Goal: Task Accomplishment & Management: Manage account settings

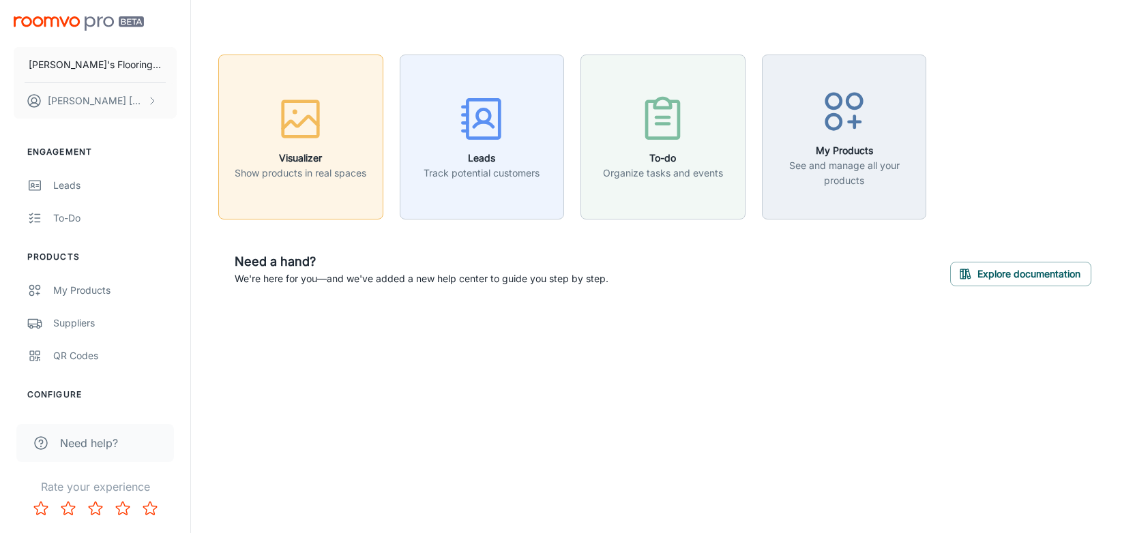
click at [303, 116] on icon "button" at bounding box center [300, 118] width 51 height 51
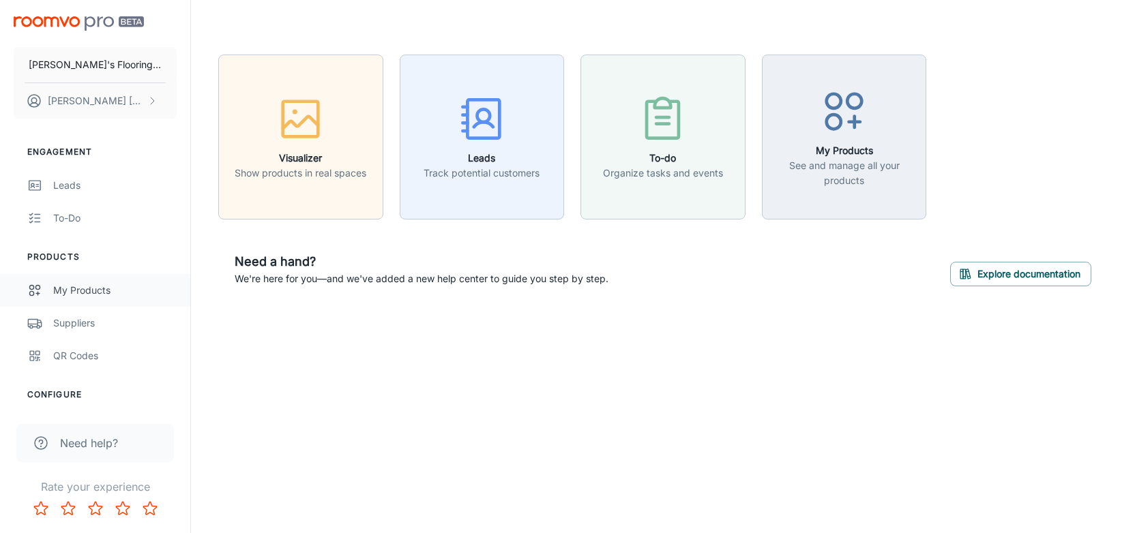
click at [82, 292] on div "My Products" at bounding box center [114, 290] width 123 height 15
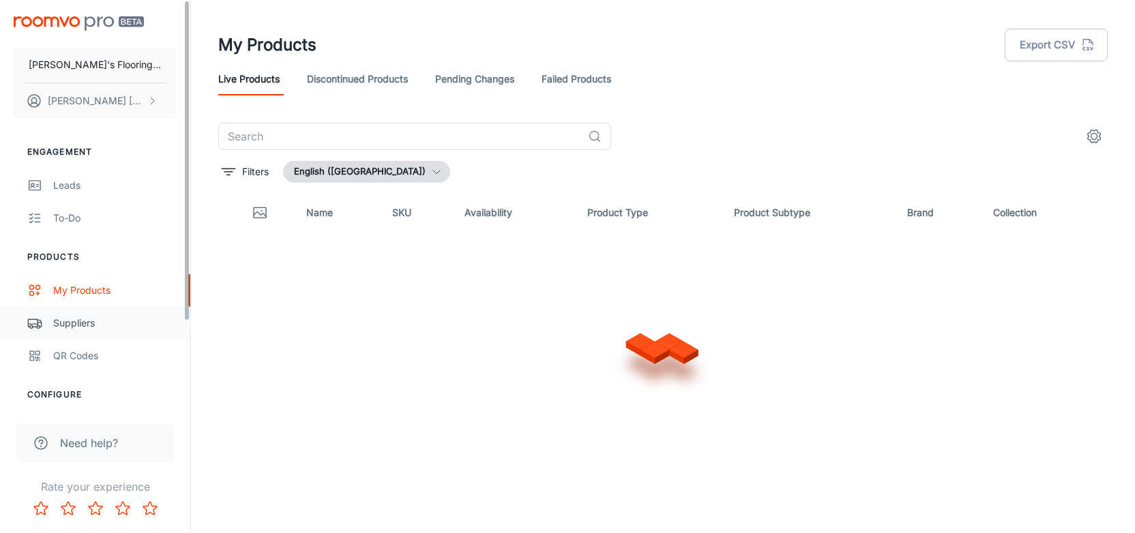
click at [55, 322] on div "Suppliers" at bounding box center [114, 323] width 123 height 15
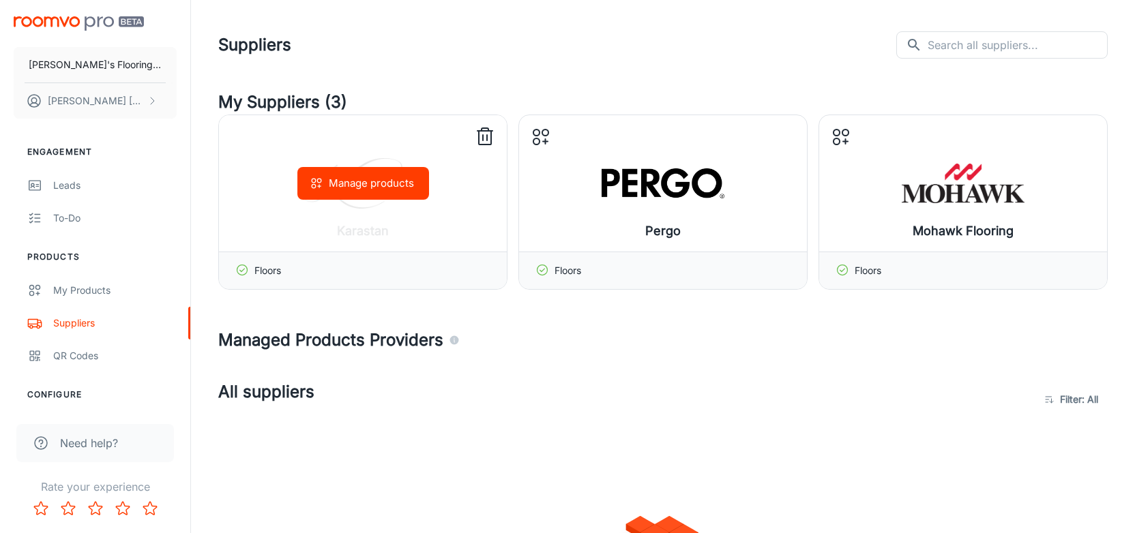
click at [485, 135] on icon at bounding box center [485, 137] width 22 height 22
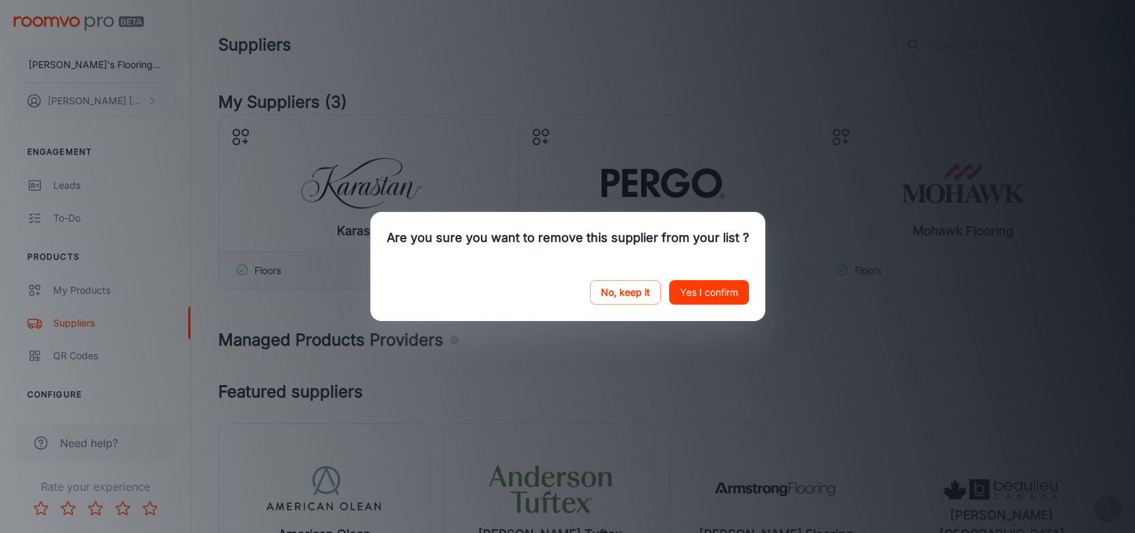
click at [713, 288] on button "Yes I confirm" at bounding box center [709, 292] width 80 height 25
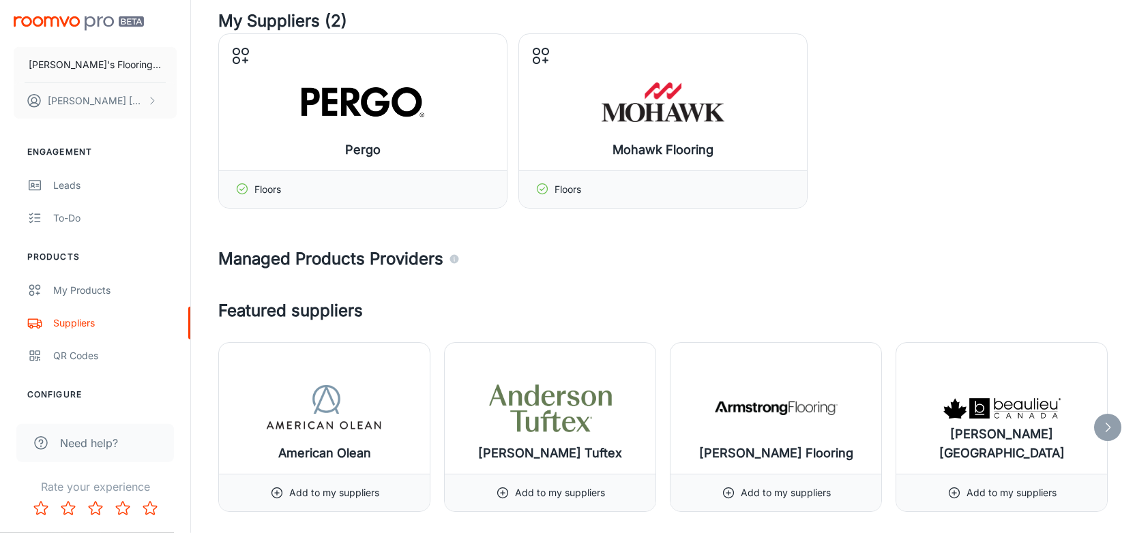
scroll to position [213, 0]
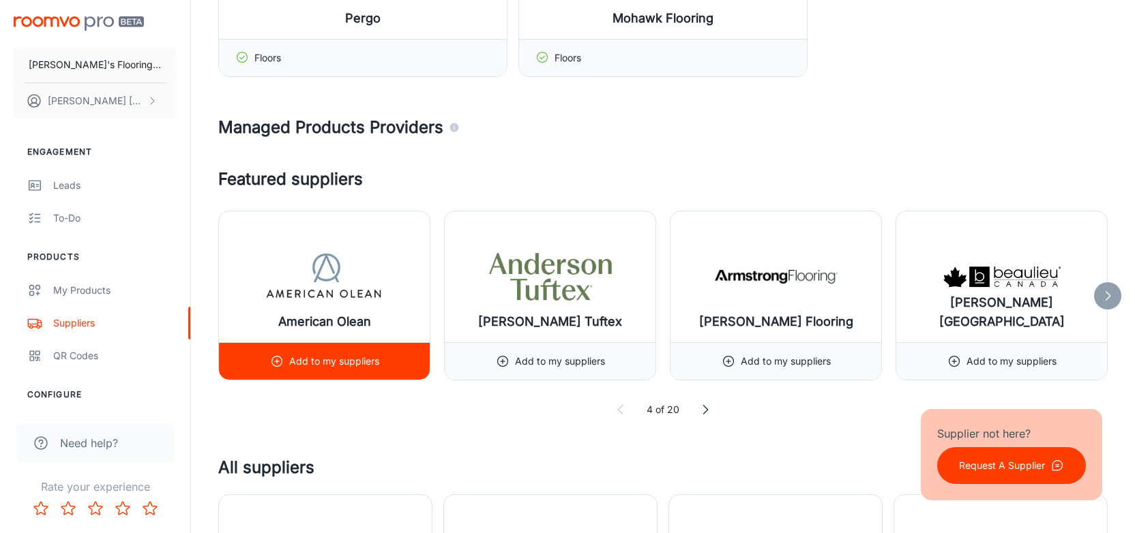
click at [332, 366] on p "Add to my suppliers" at bounding box center [334, 361] width 90 height 15
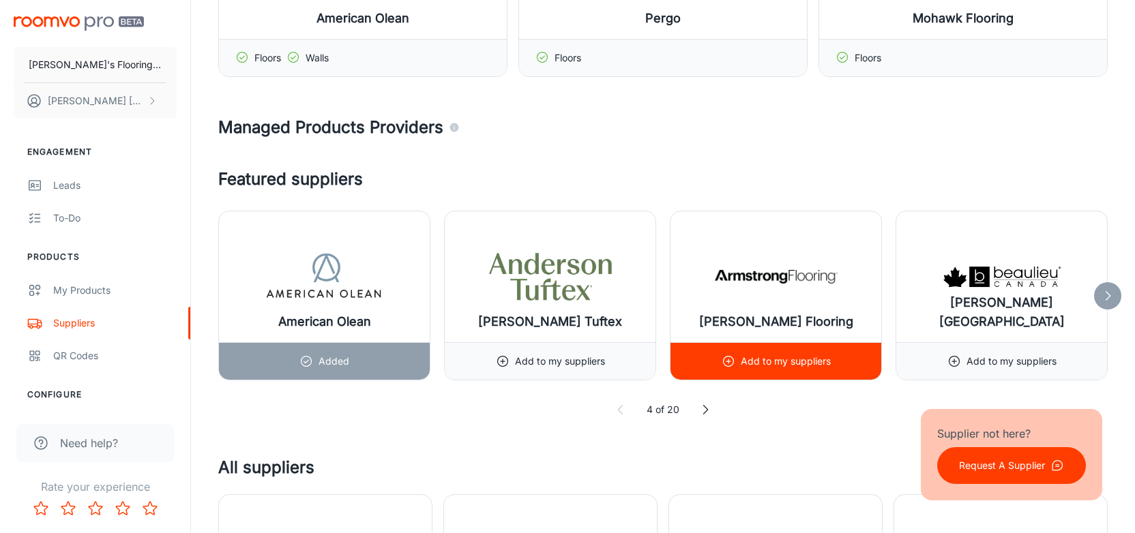
click at [773, 366] on p "Add to my suppliers" at bounding box center [786, 361] width 90 height 15
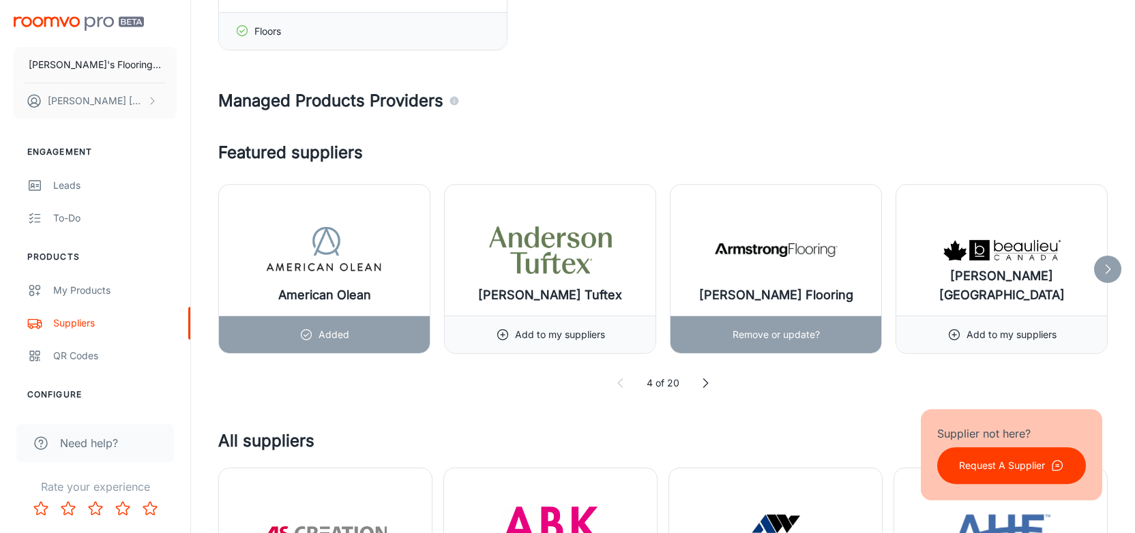
scroll to position [496, 0]
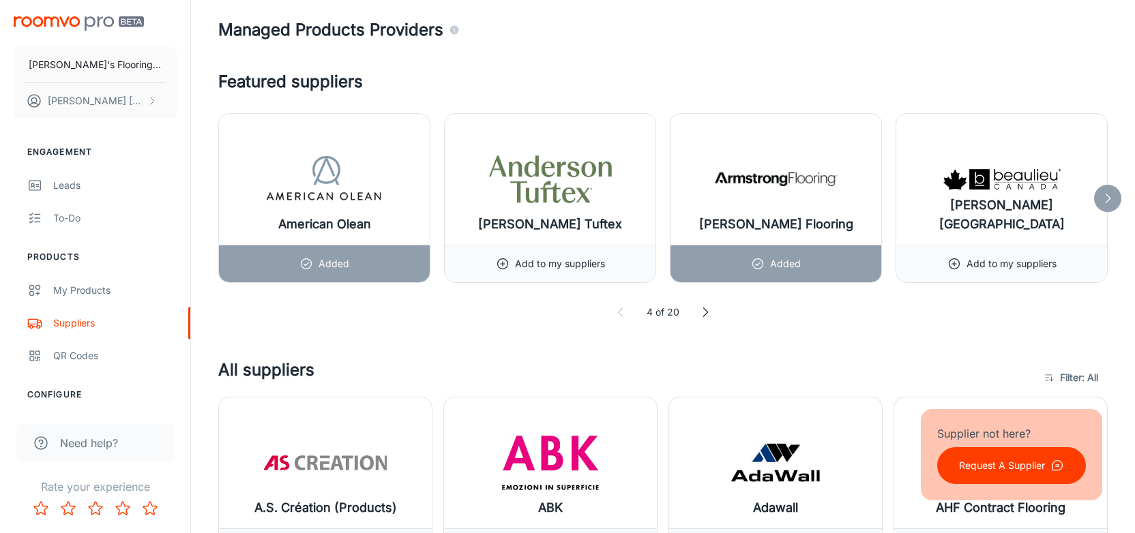
click at [1111, 195] on icon at bounding box center [1108, 199] width 14 height 14
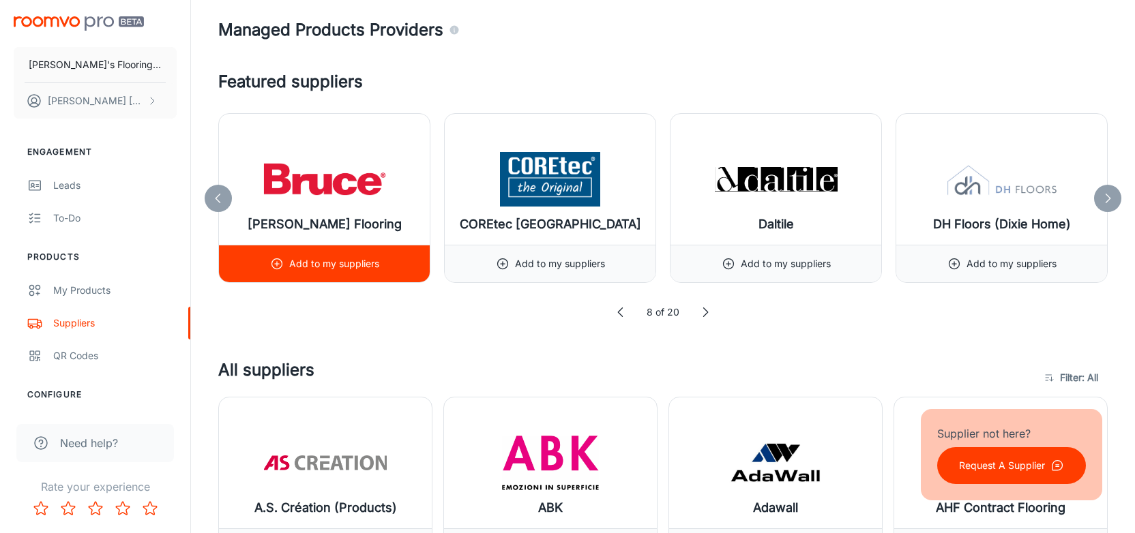
click at [335, 264] on p "Add to my suppliers" at bounding box center [334, 263] width 90 height 15
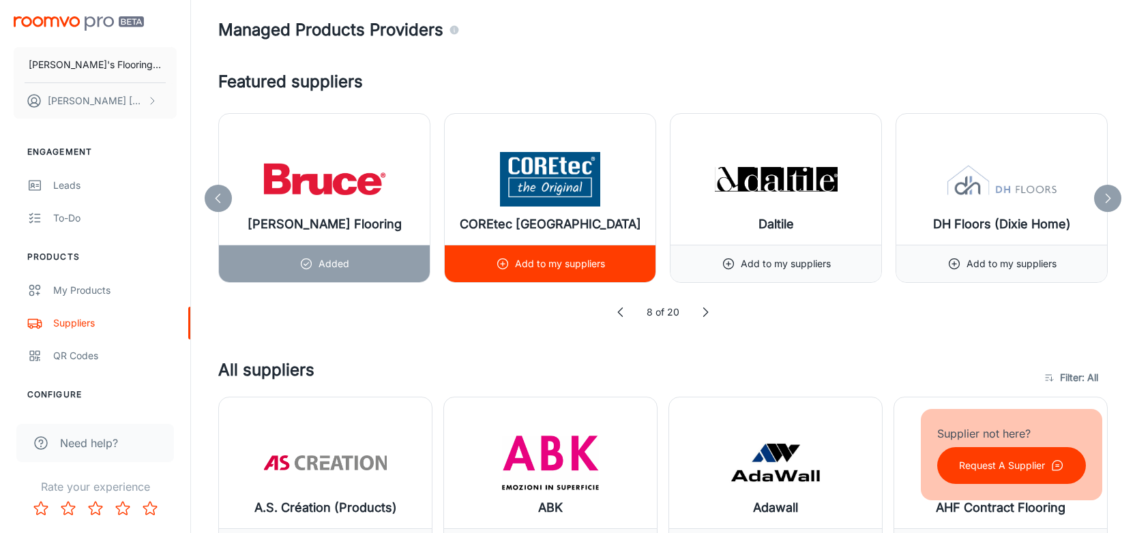
click at [563, 264] on p "Add to my suppliers" at bounding box center [560, 263] width 90 height 15
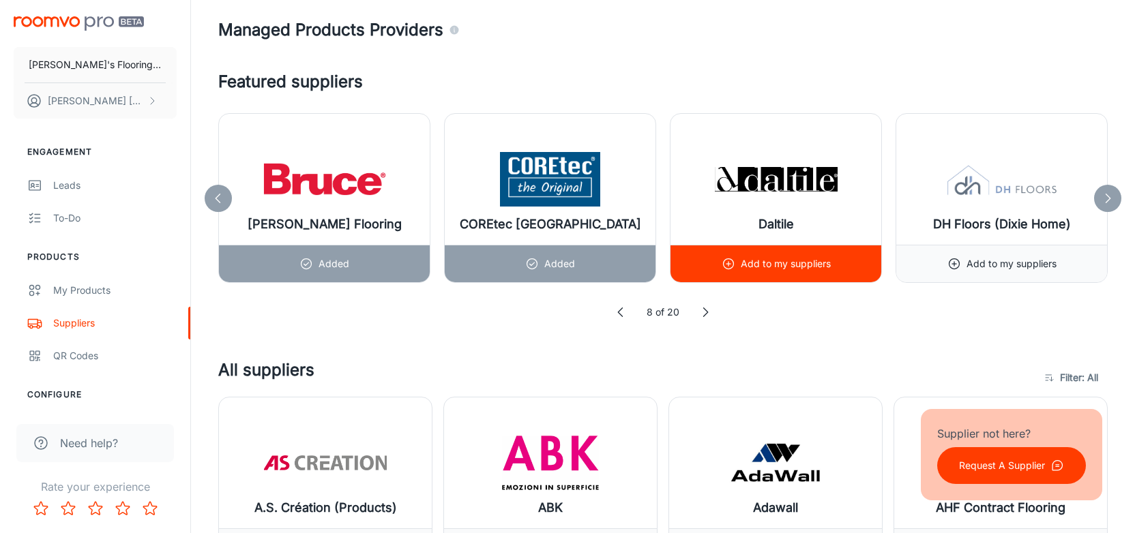
click at [783, 258] on p "Add to my suppliers" at bounding box center [786, 263] width 90 height 15
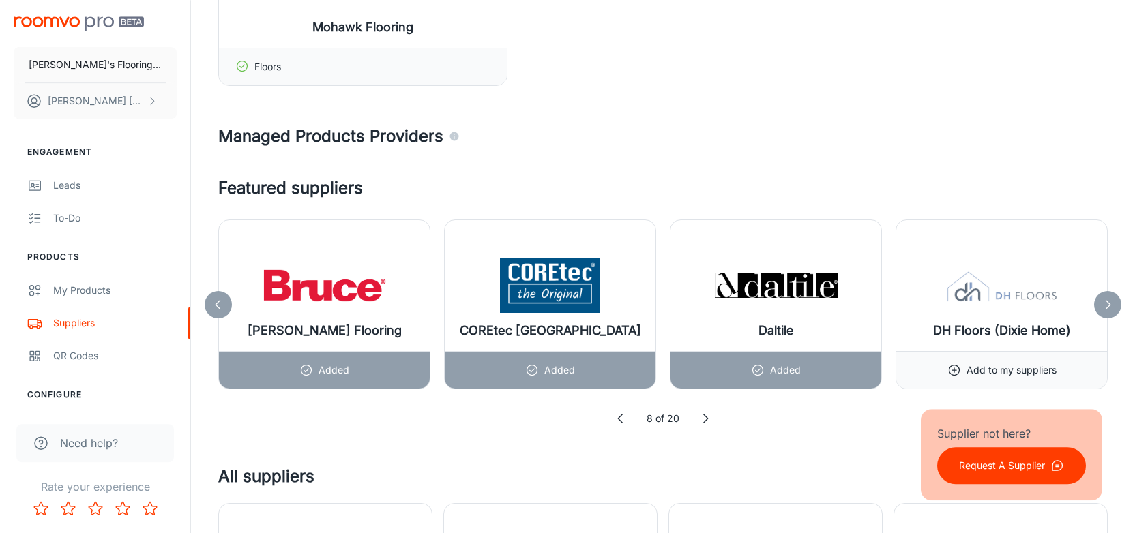
scroll to position [638, 0]
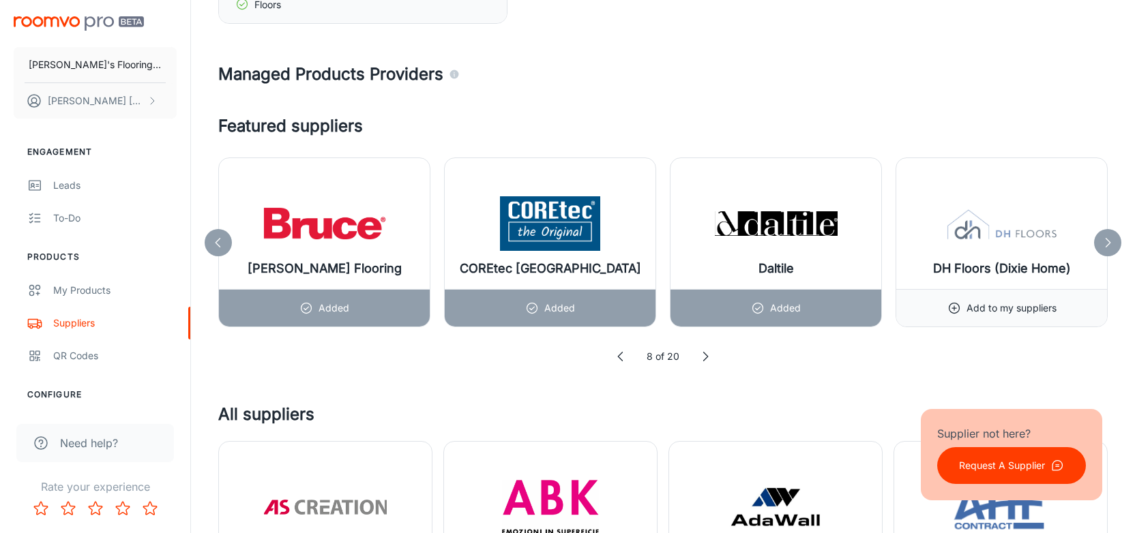
click at [1109, 239] on icon at bounding box center [1108, 243] width 14 height 14
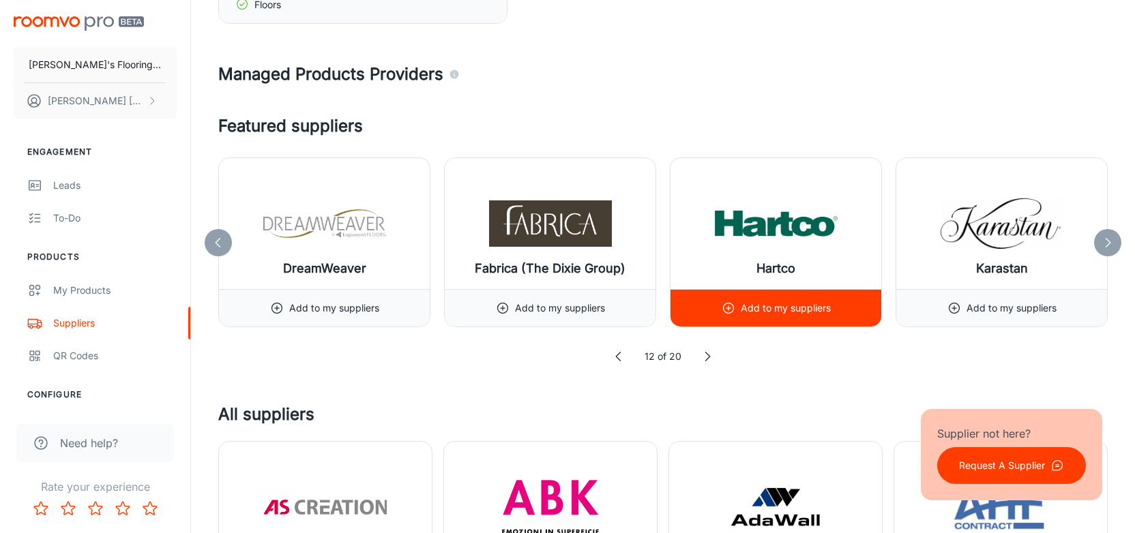
click at [791, 308] on p "Add to my suppliers" at bounding box center [786, 308] width 90 height 15
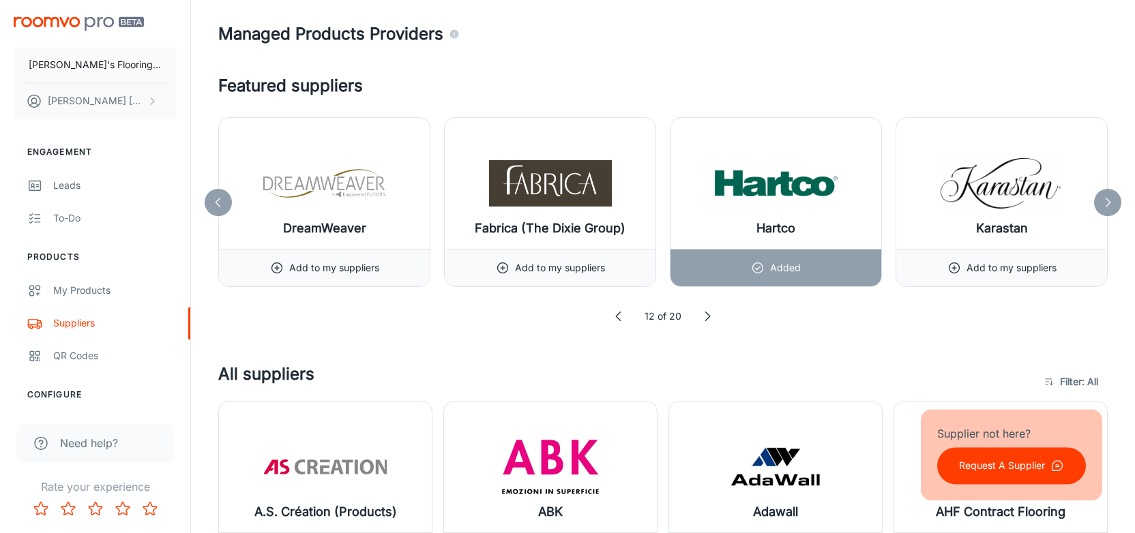
scroll to position [709, 0]
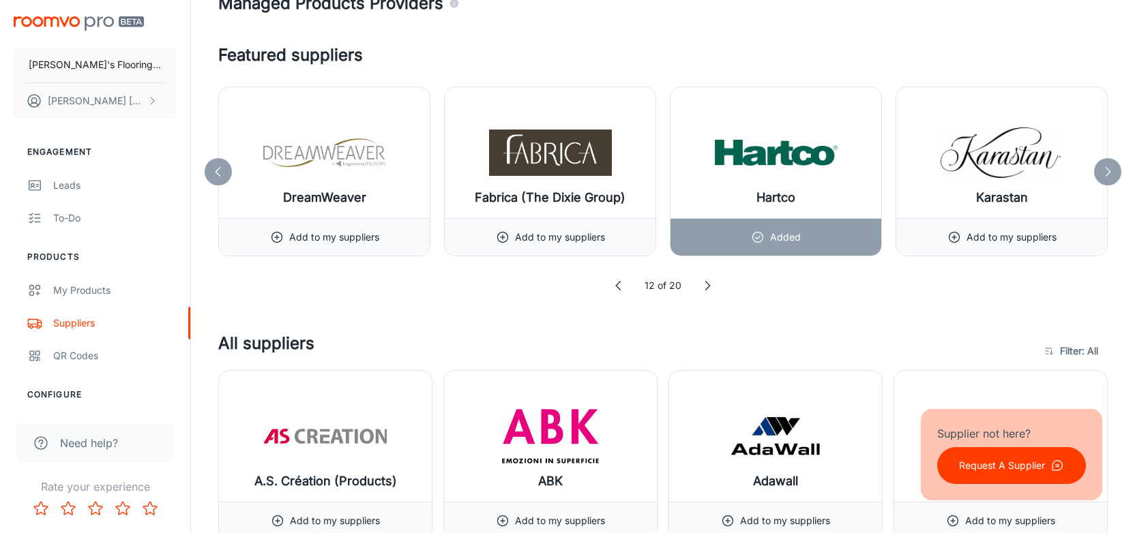
click at [1106, 173] on icon at bounding box center [1108, 172] width 14 height 14
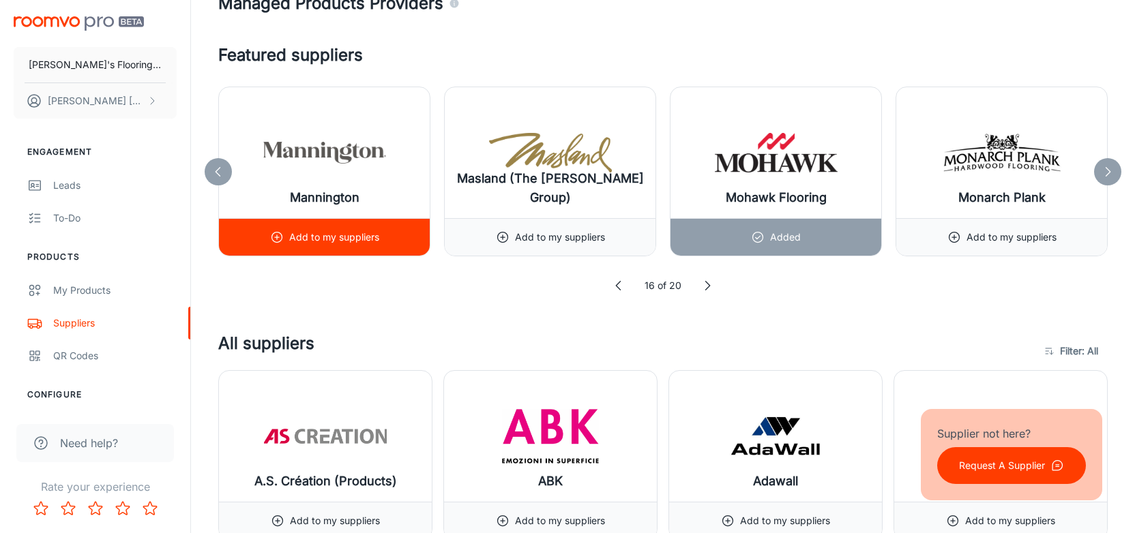
click at [362, 237] on p "Add to my suppliers" at bounding box center [334, 237] width 90 height 15
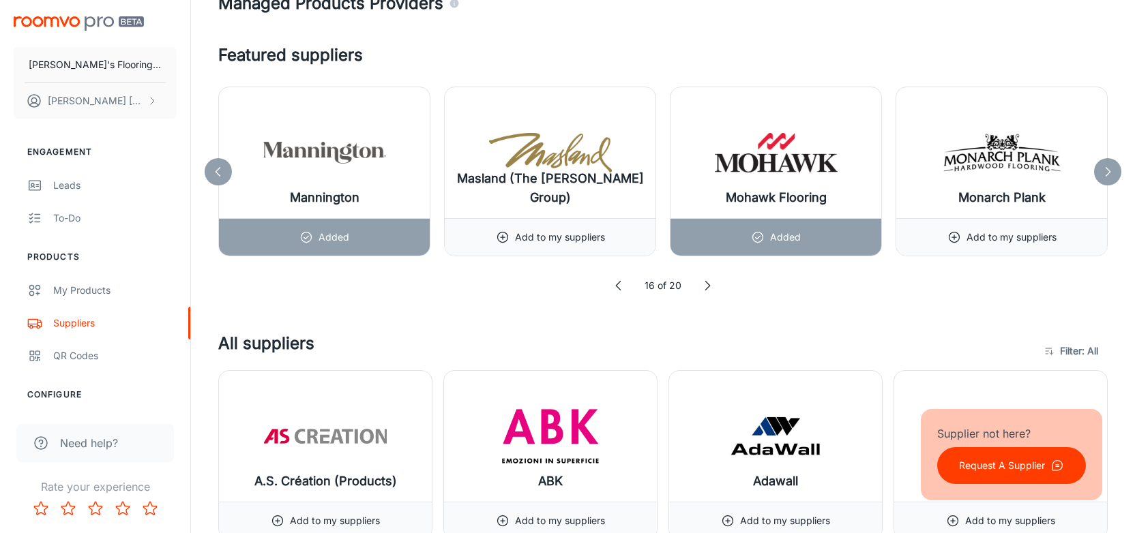
click at [1106, 170] on icon at bounding box center [1108, 172] width 14 height 14
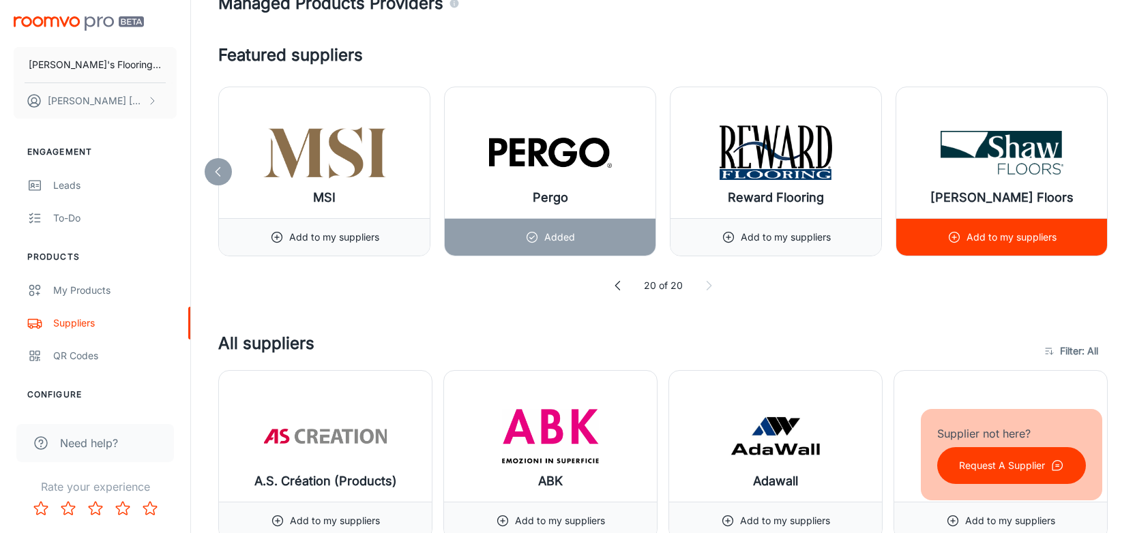
click at [1019, 237] on p "Add to my suppliers" at bounding box center [1011, 237] width 90 height 15
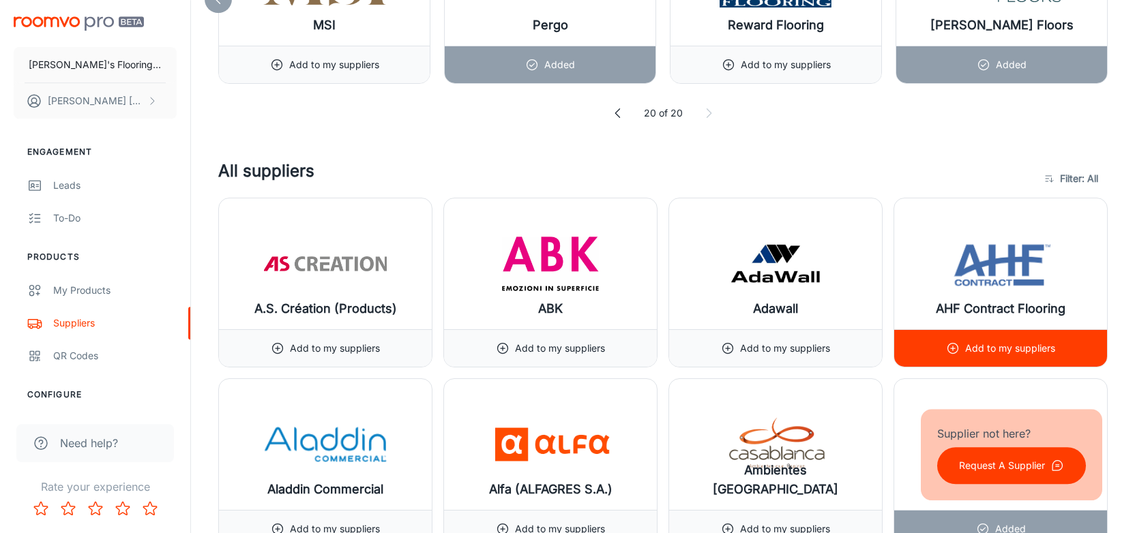
scroll to position [922, 0]
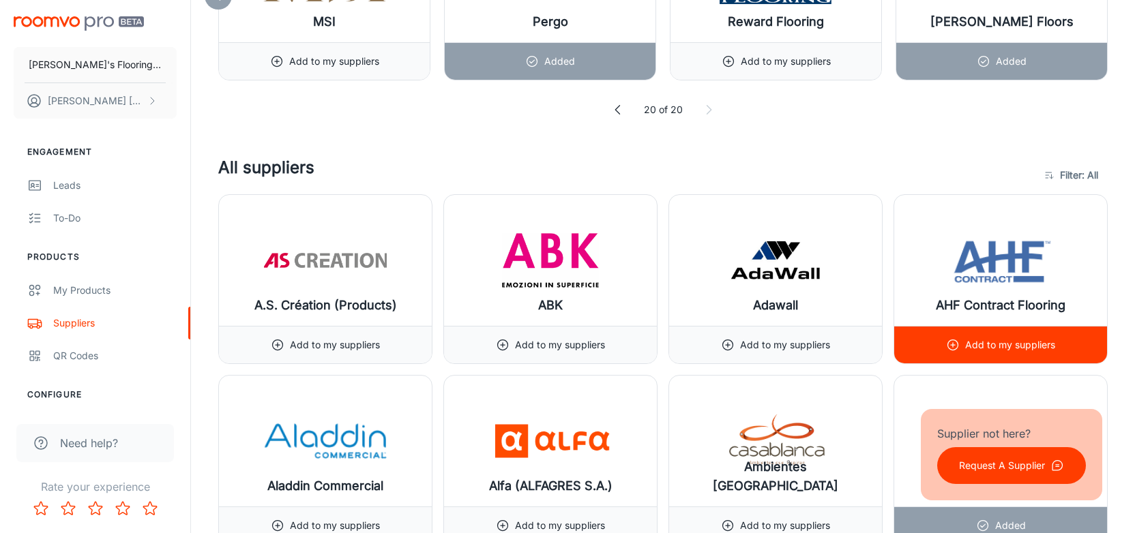
click at [1002, 342] on p "Add to my suppliers" at bounding box center [1010, 345] width 90 height 15
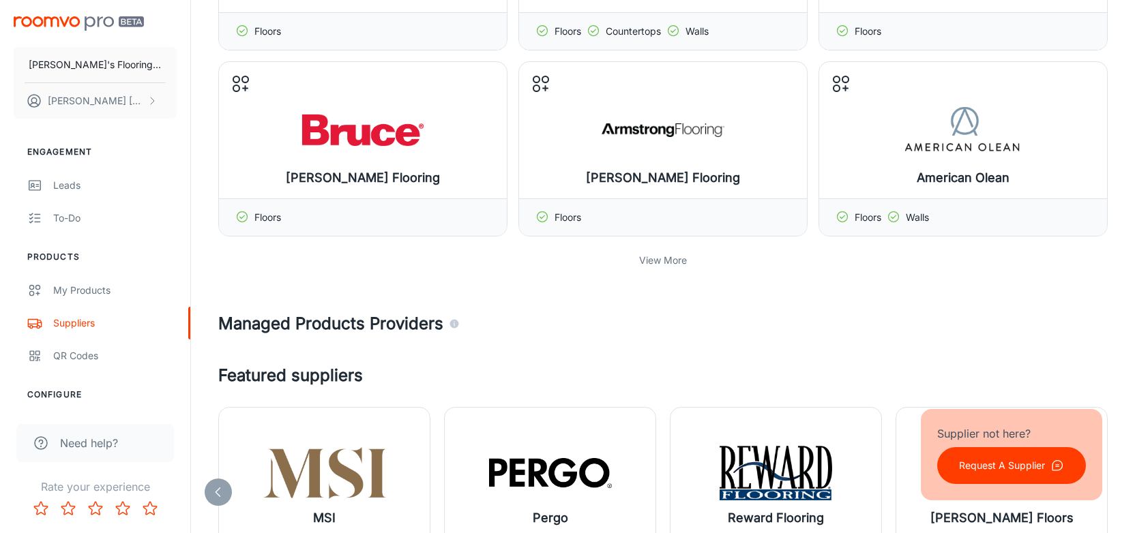
scroll to position [0, 0]
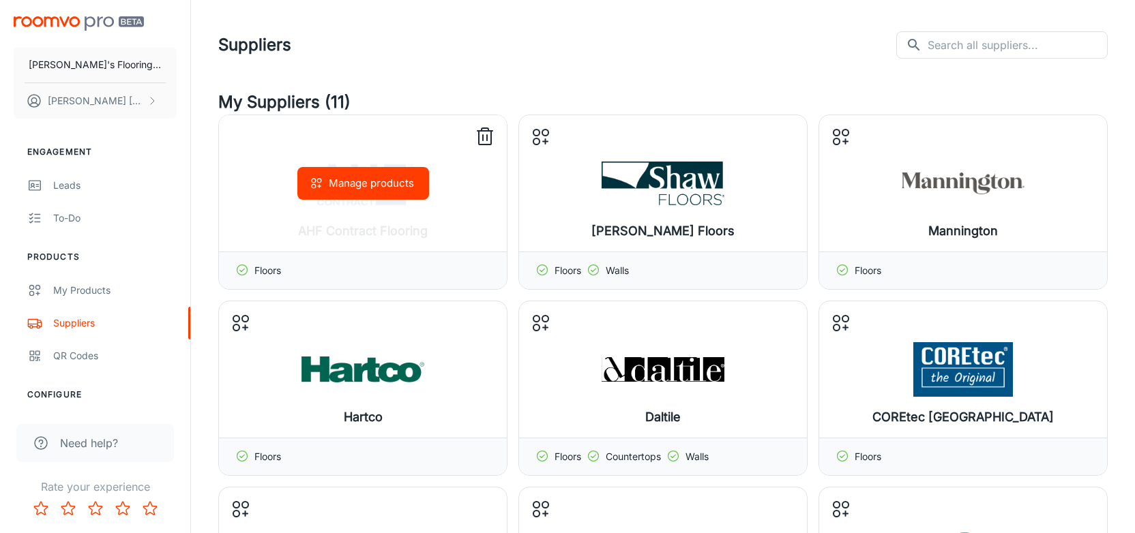
click at [483, 138] on line at bounding box center [483, 137] width 0 height 5
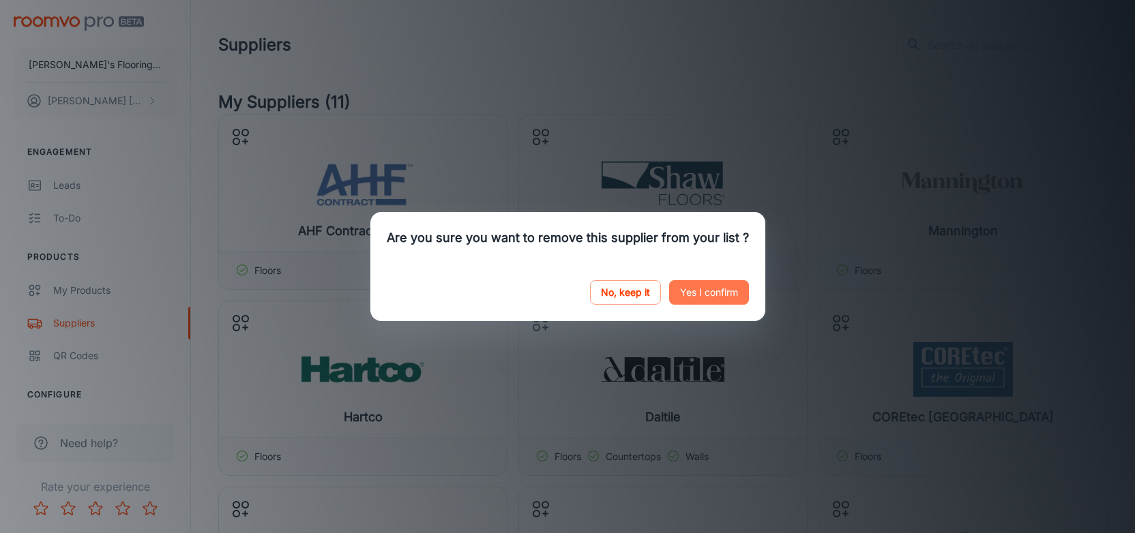
click at [713, 286] on button "Yes I confirm" at bounding box center [709, 292] width 80 height 25
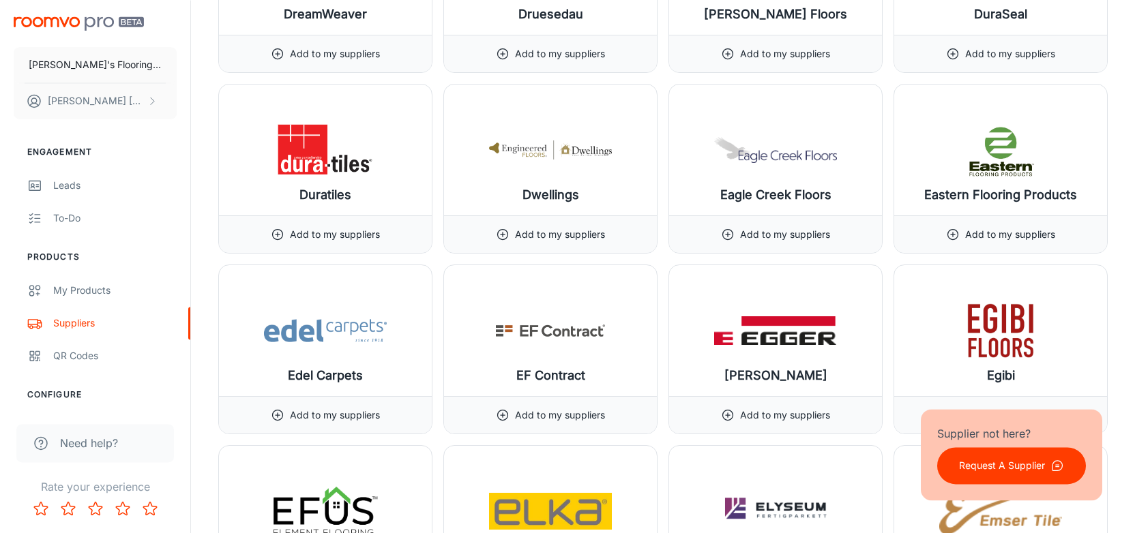
scroll to position [5744, 0]
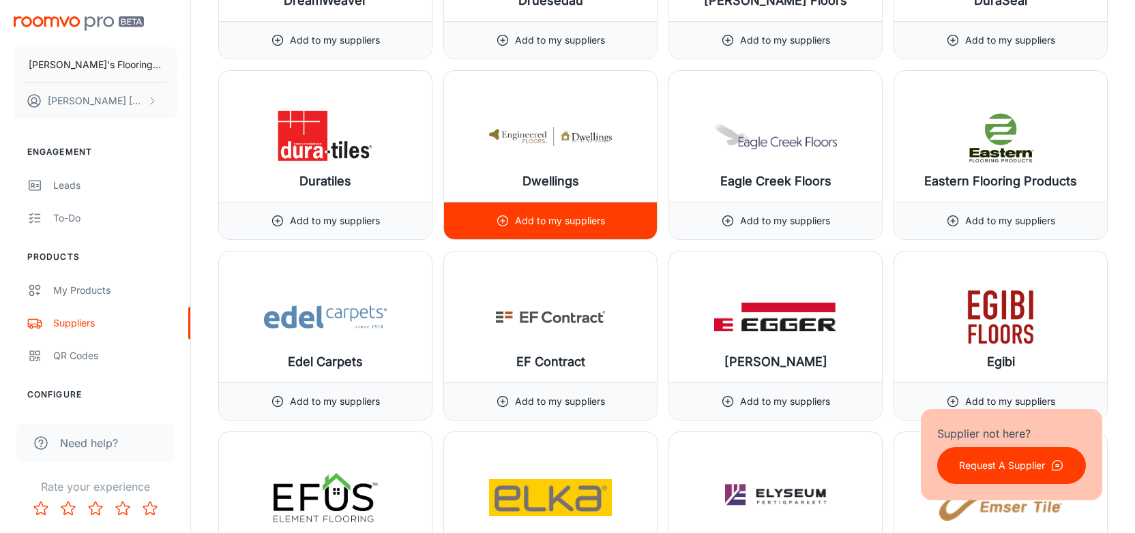
click at [542, 213] on p "Add to my suppliers" at bounding box center [560, 220] width 90 height 15
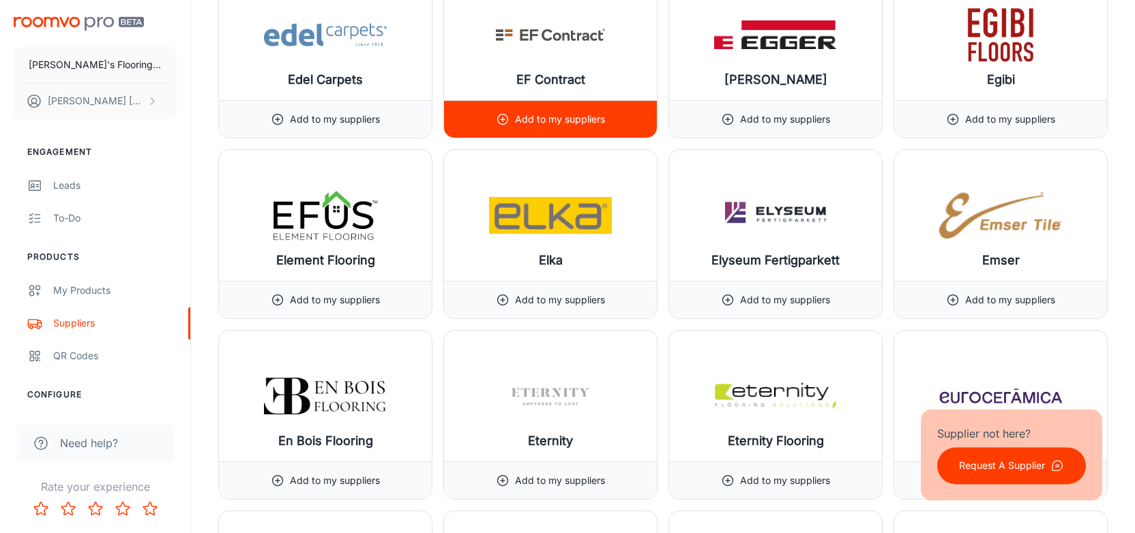
scroll to position [6028, 0]
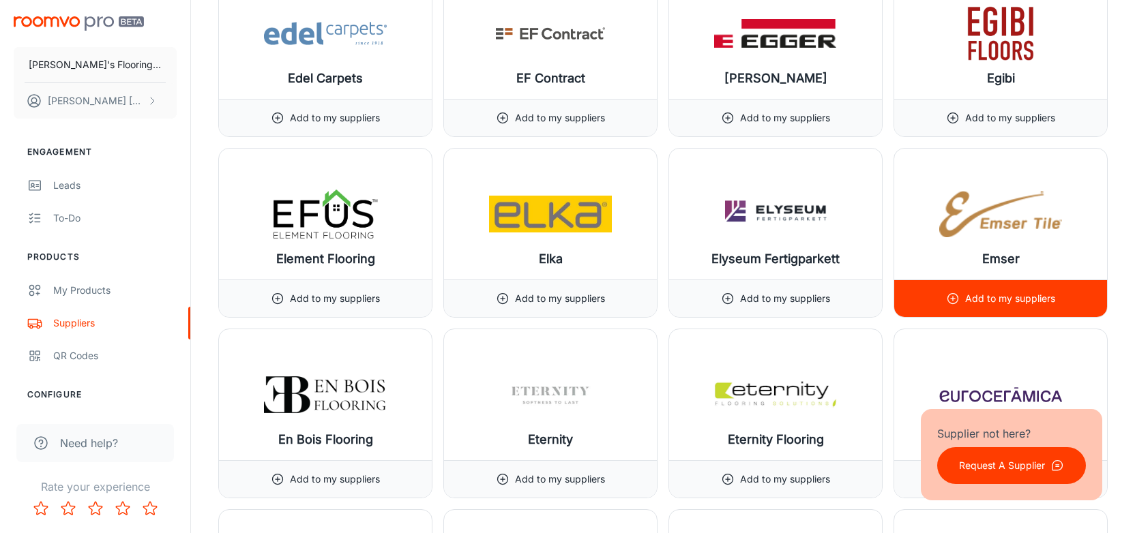
click at [1002, 296] on p "Add to my suppliers" at bounding box center [1010, 298] width 90 height 15
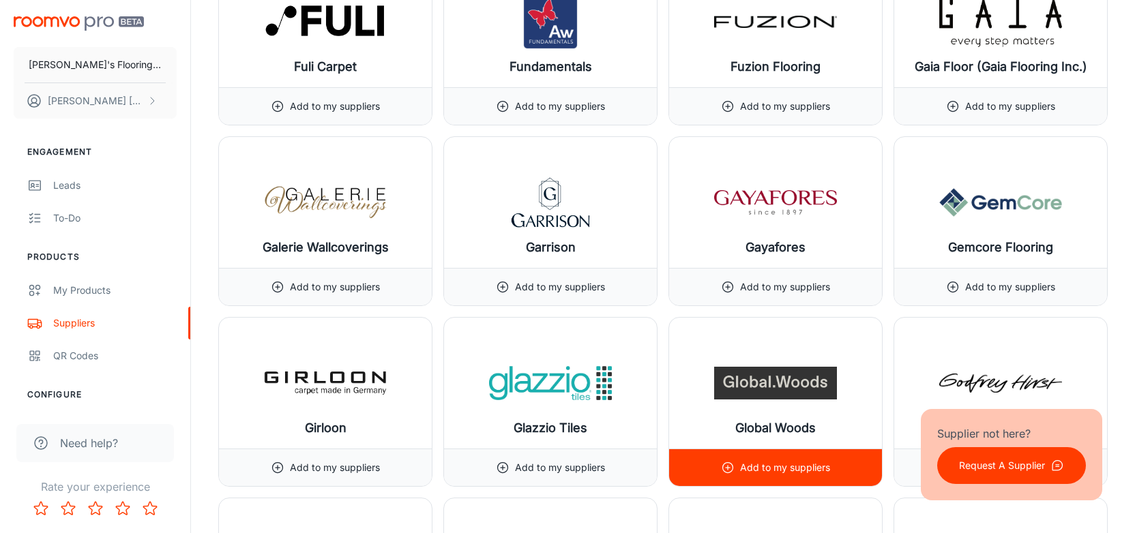
scroll to position [7376, 0]
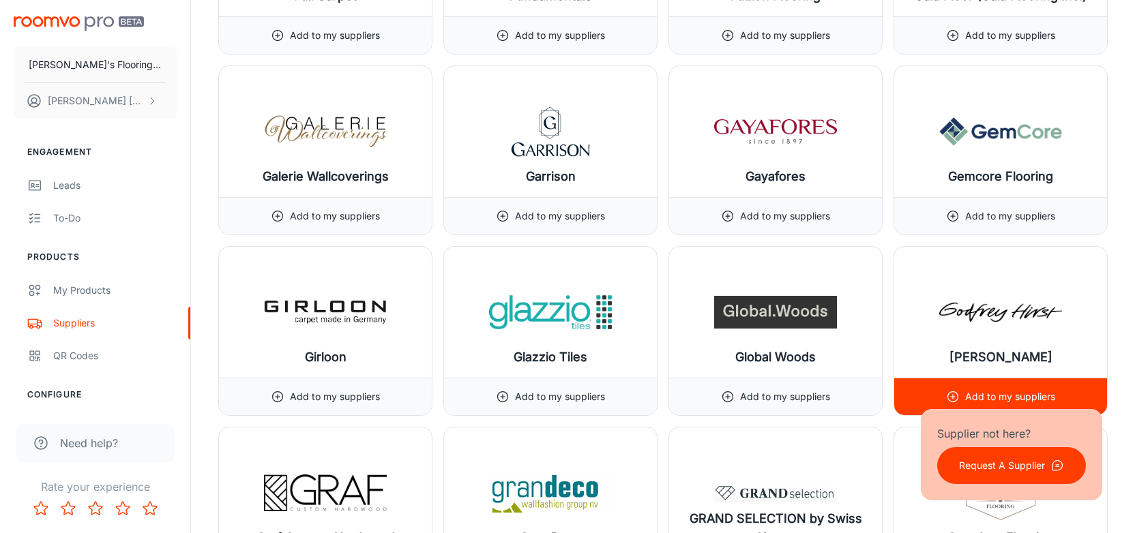
click at [1004, 389] on p "Add to my suppliers" at bounding box center [1010, 396] width 90 height 15
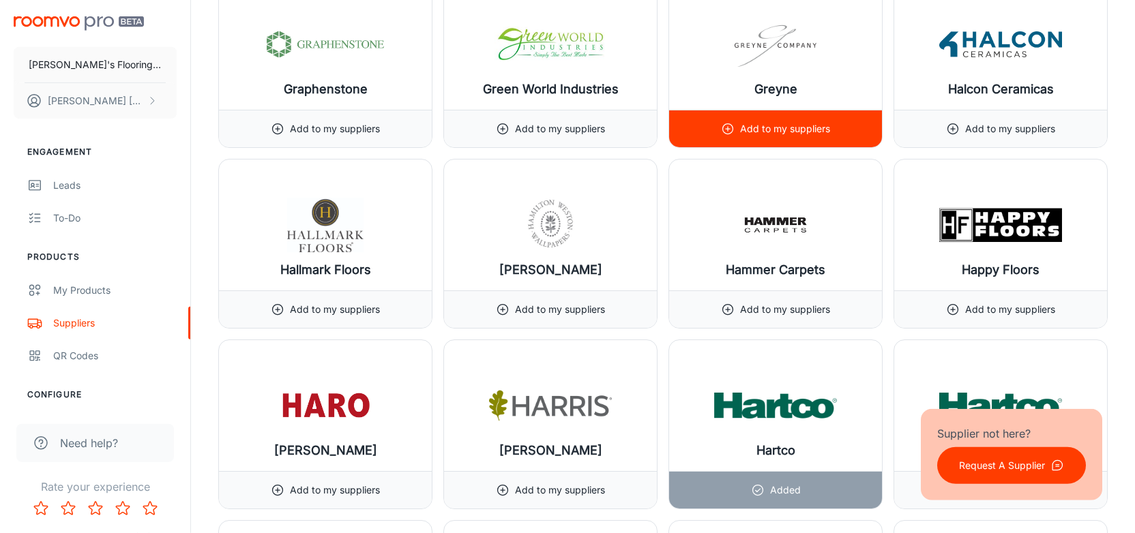
scroll to position [8014, 0]
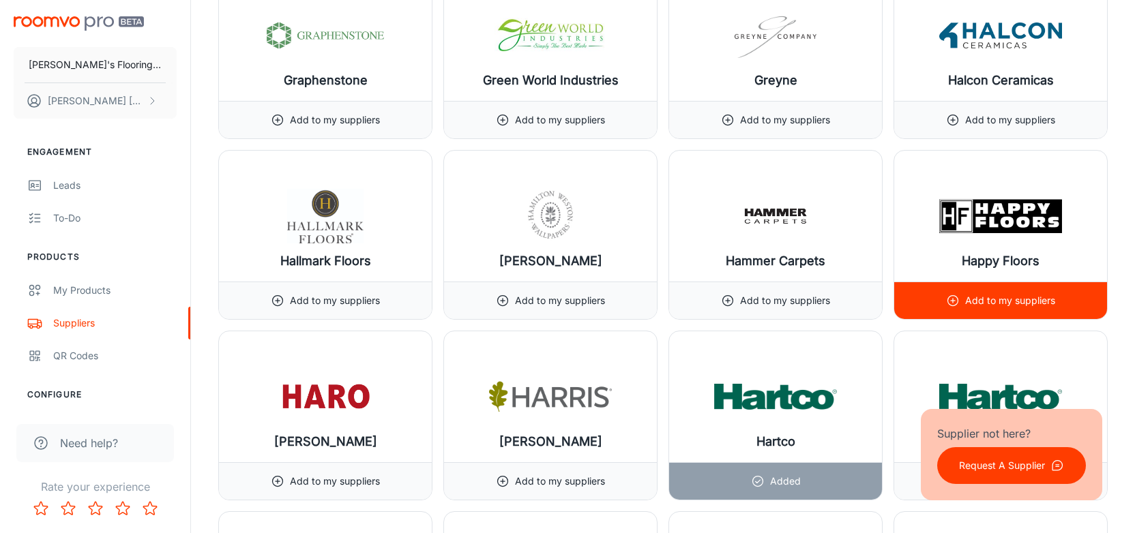
click at [1017, 293] on p "Add to my suppliers" at bounding box center [1010, 300] width 90 height 15
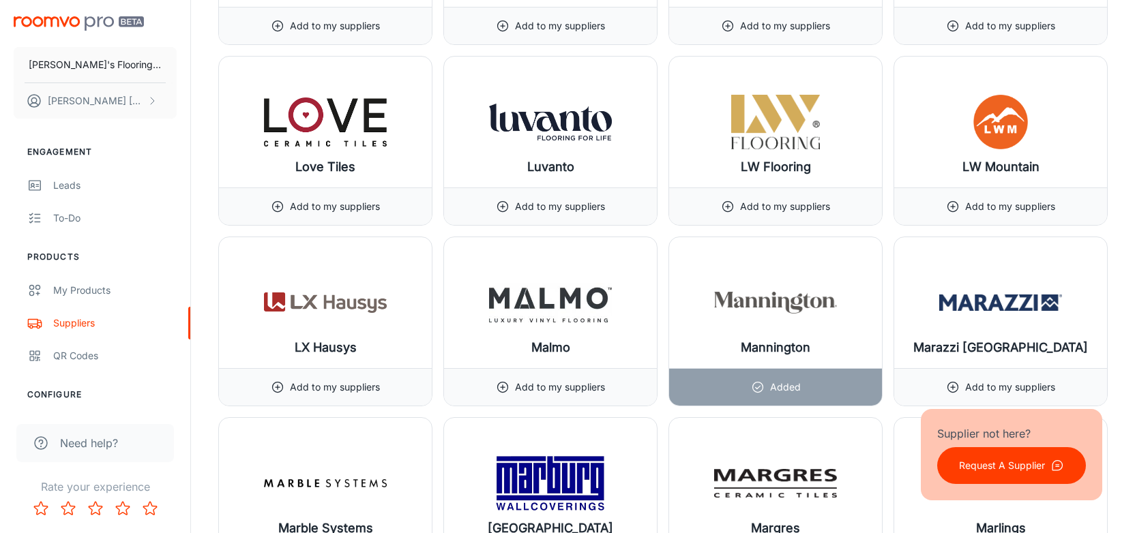
scroll to position [10709, 0]
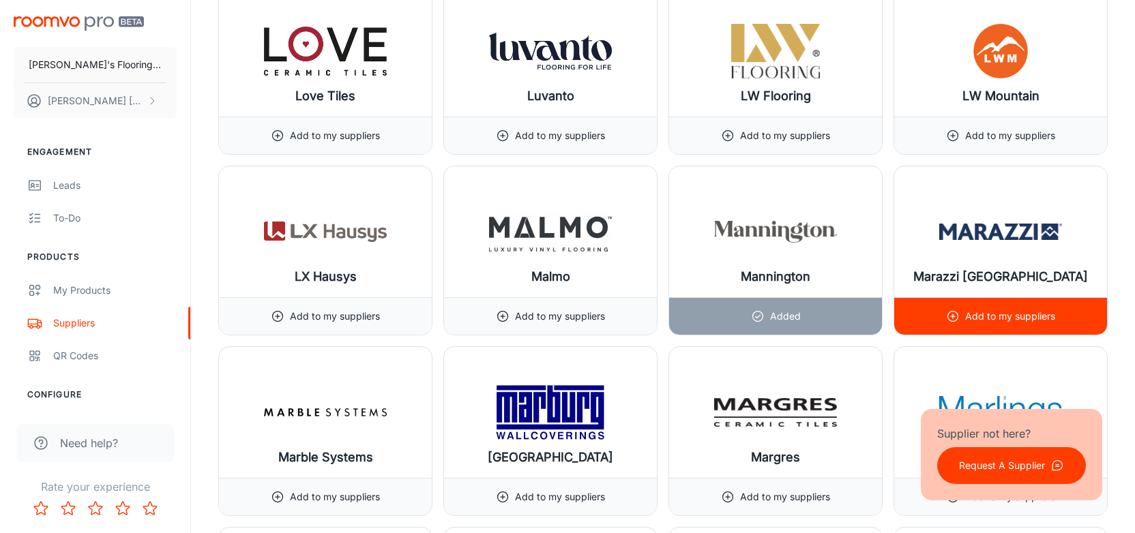
click at [1004, 309] on p "Add to my suppliers" at bounding box center [1010, 316] width 90 height 15
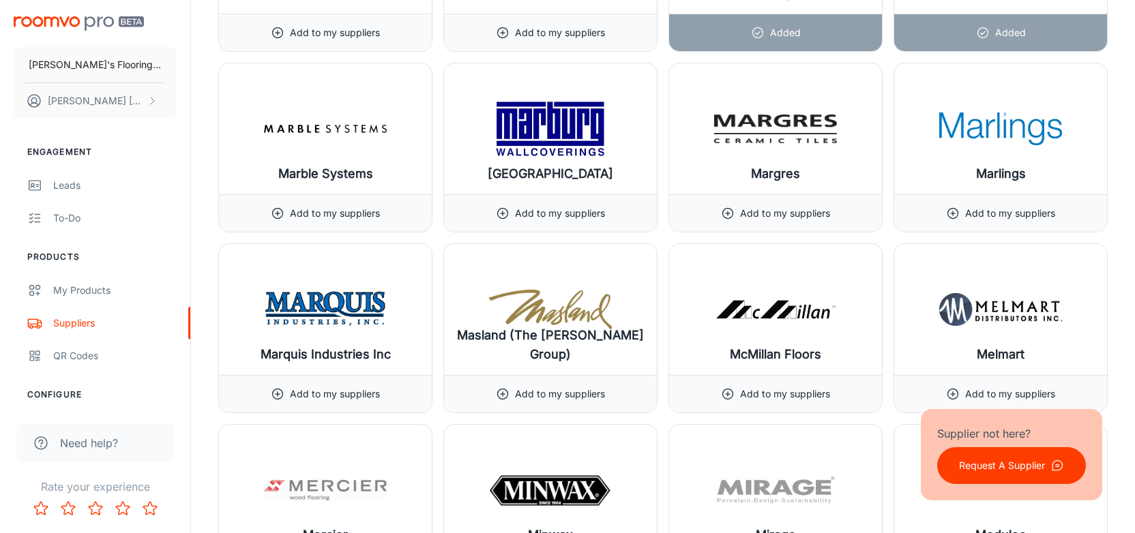
scroll to position [11063, 0]
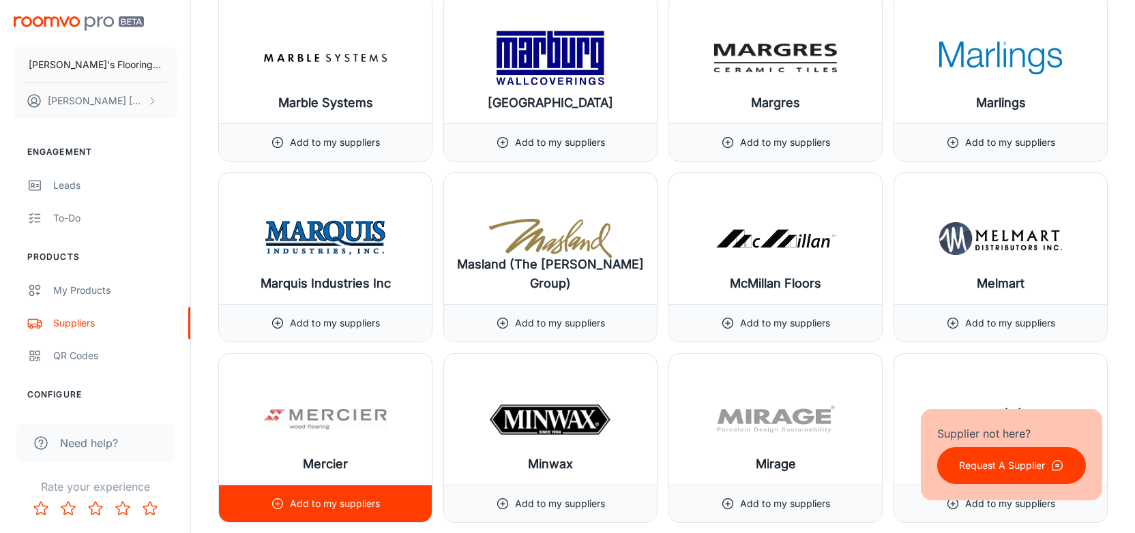
click at [343, 496] on p "Add to my suppliers" at bounding box center [335, 503] width 90 height 15
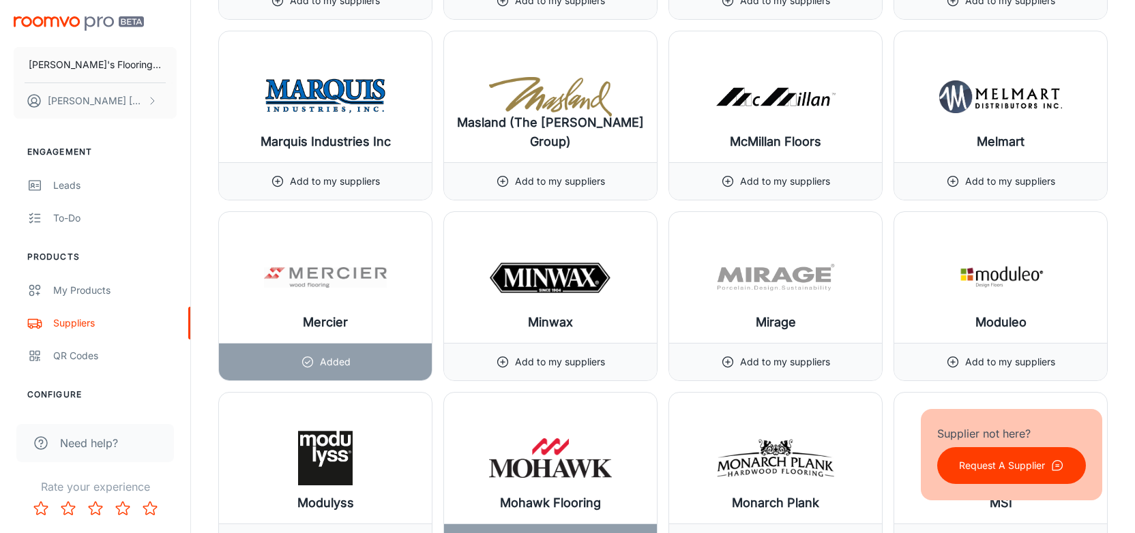
scroll to position [11276, 0]
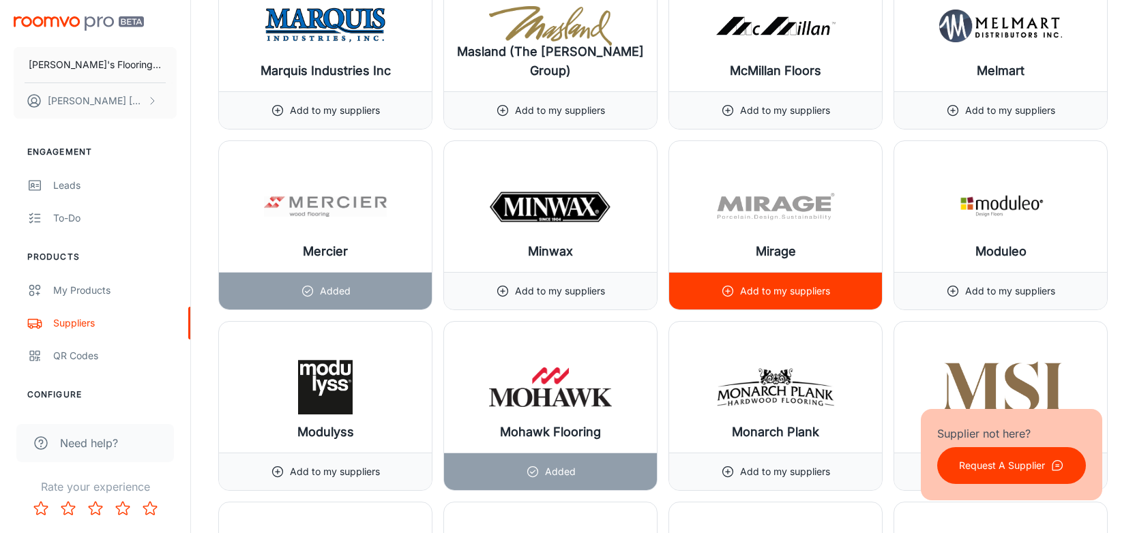
click at [776, 284] on p "Add to my suppliers" at bounding box center [785, 291] width 90 height 15
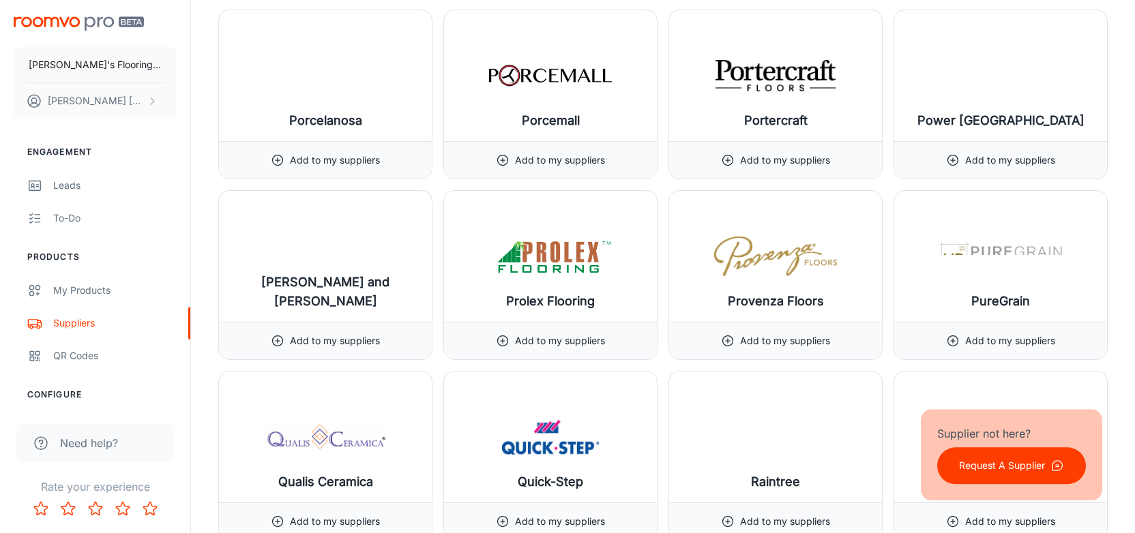
scroll to position [13404, 0]
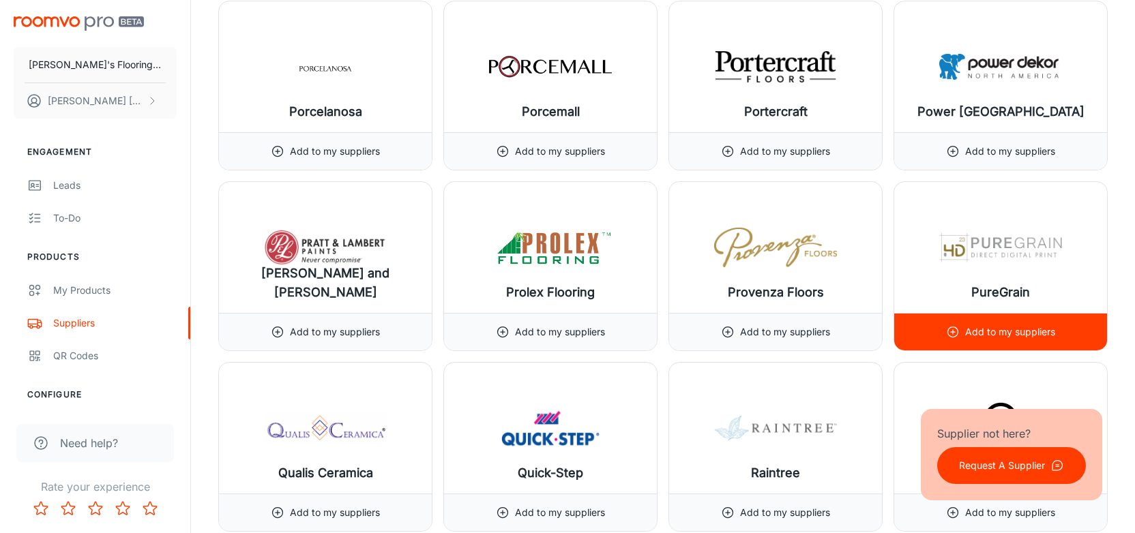
click at [998, 325] on p "Add to my suppliers" at bounding box center [1010, 332] width 90 height 15
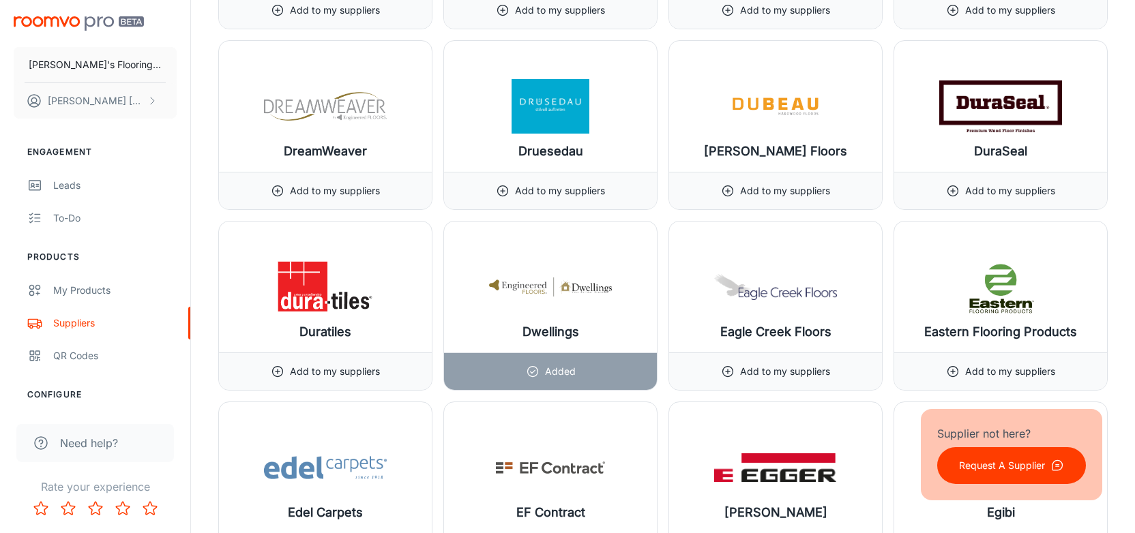
scroll to position [5603, 0]
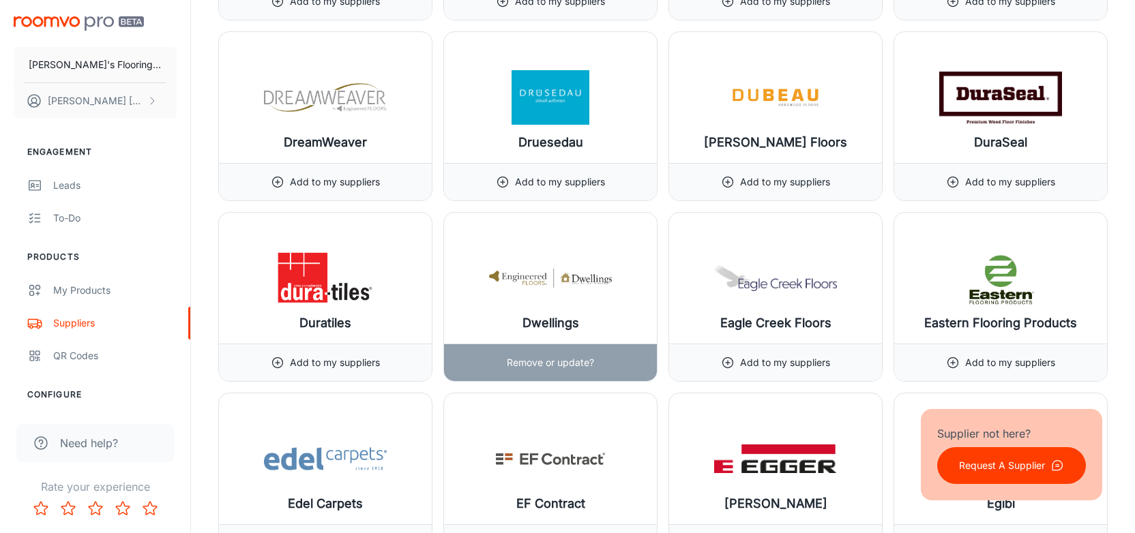
click at [559, 355] on p "Remove or update?" at bounding box center [550, 362] width 87 height 15
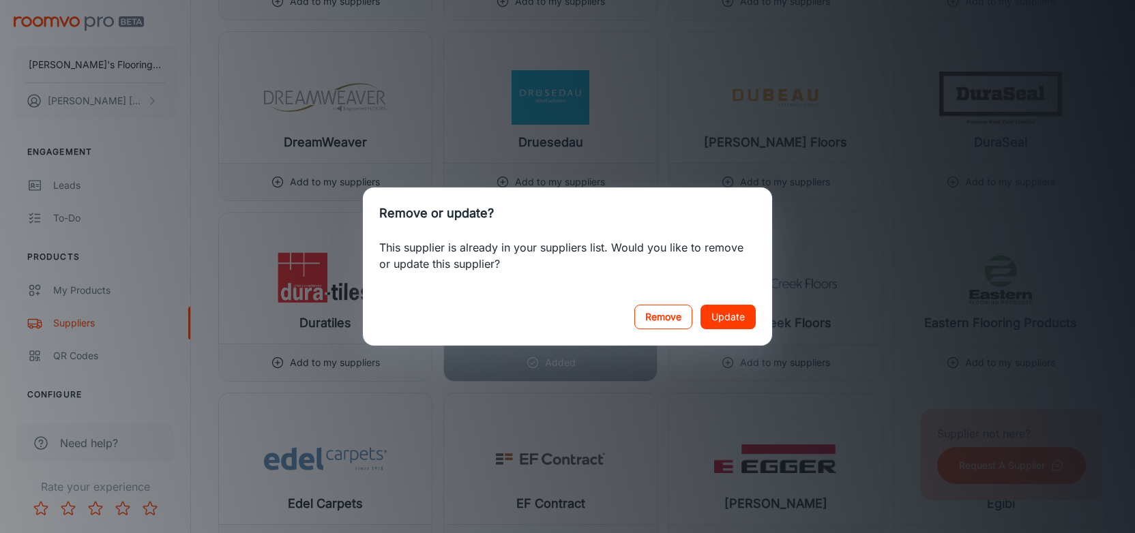
click at [659, 320] on button "Remove" at bounding box center [663, 317] width 58 height 25
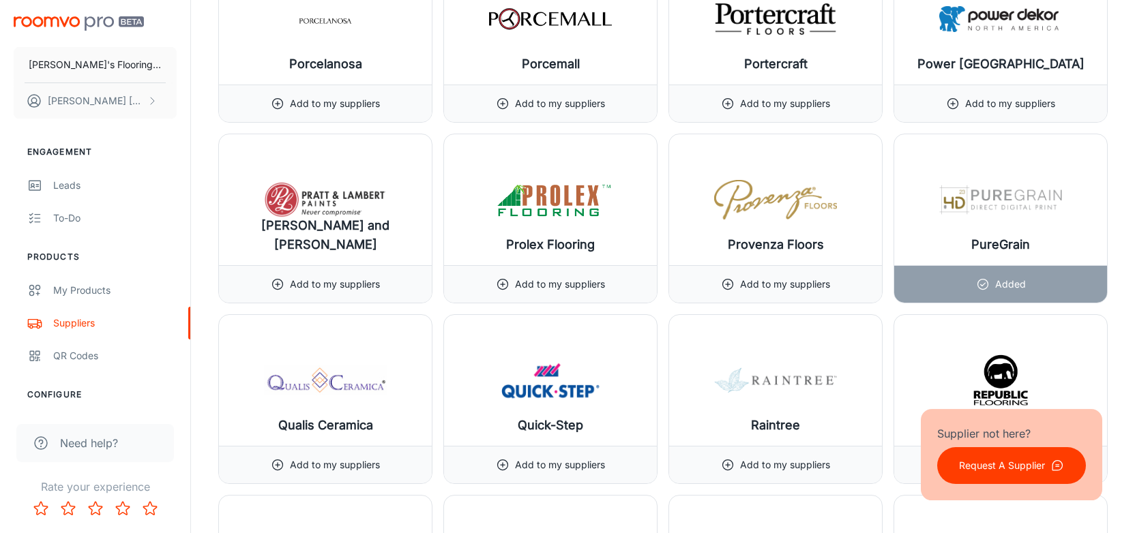
scroll to position [13616, 0]
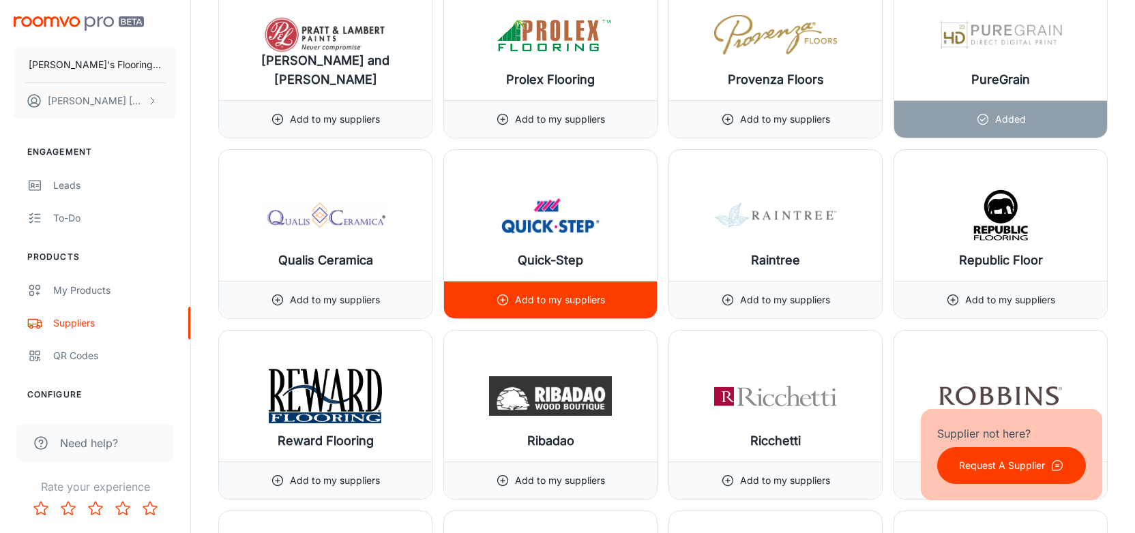
click at [571, 293] on p "Add to my suppliers" at bounding box center [560, 300] width 90 height 15
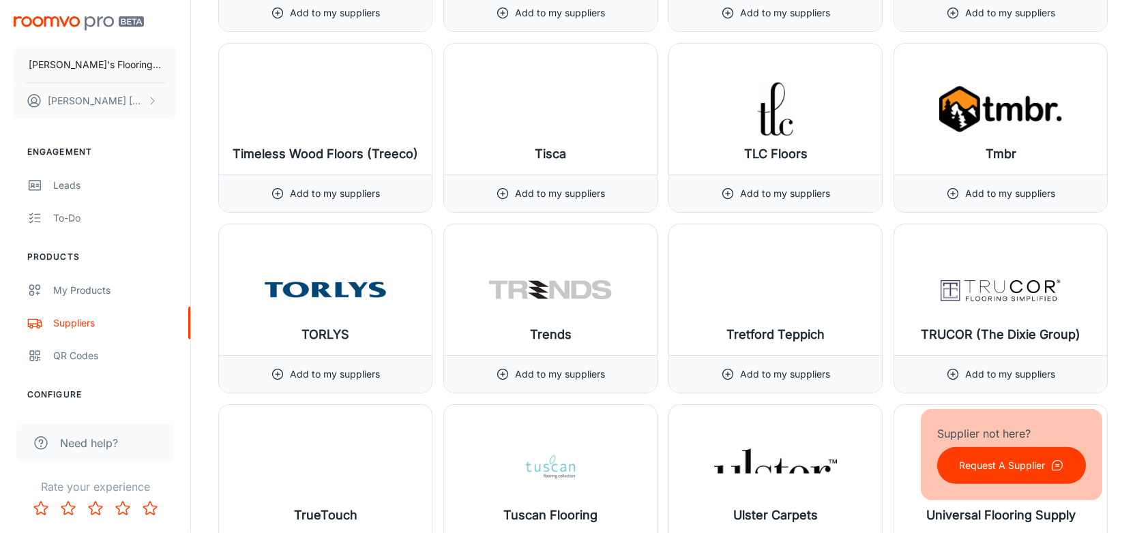
scroll to position [15531, 0]
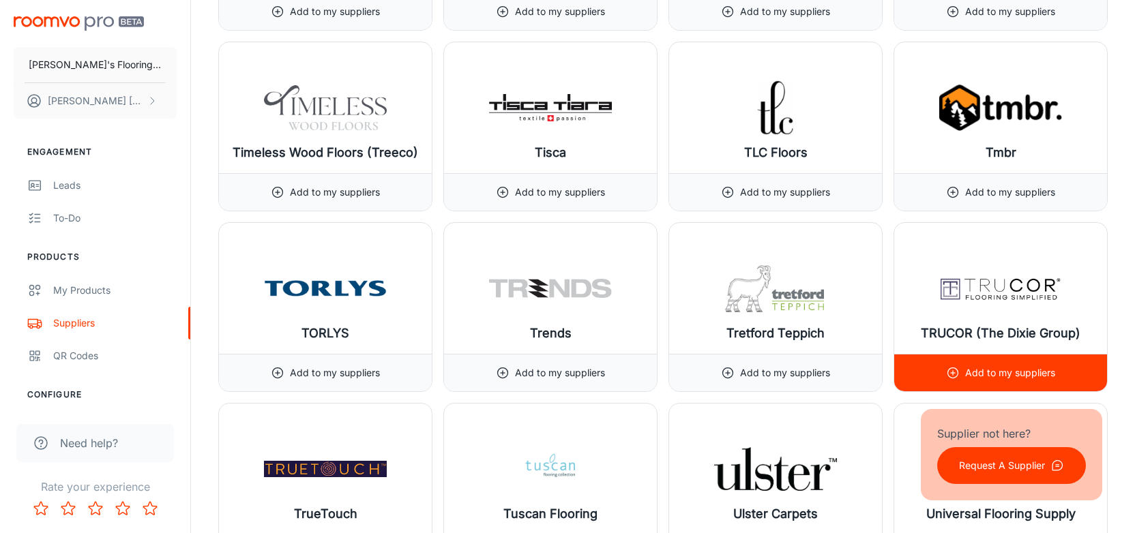
click at [996, 366] on p "Add to my suppliers" at bounding box center [1010, 373] width 90 height 15
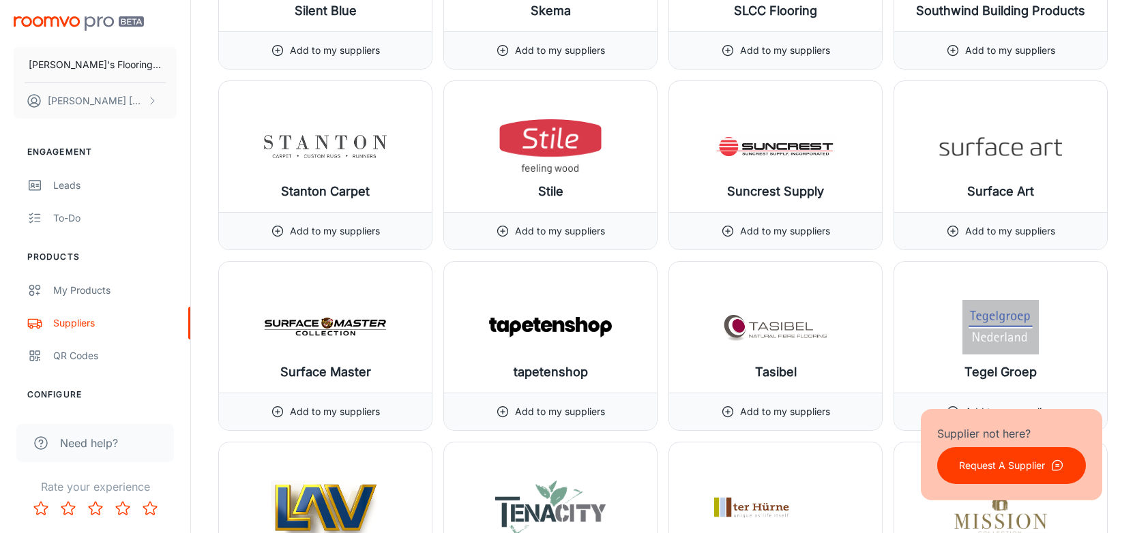
scroll to position [14822, 0]
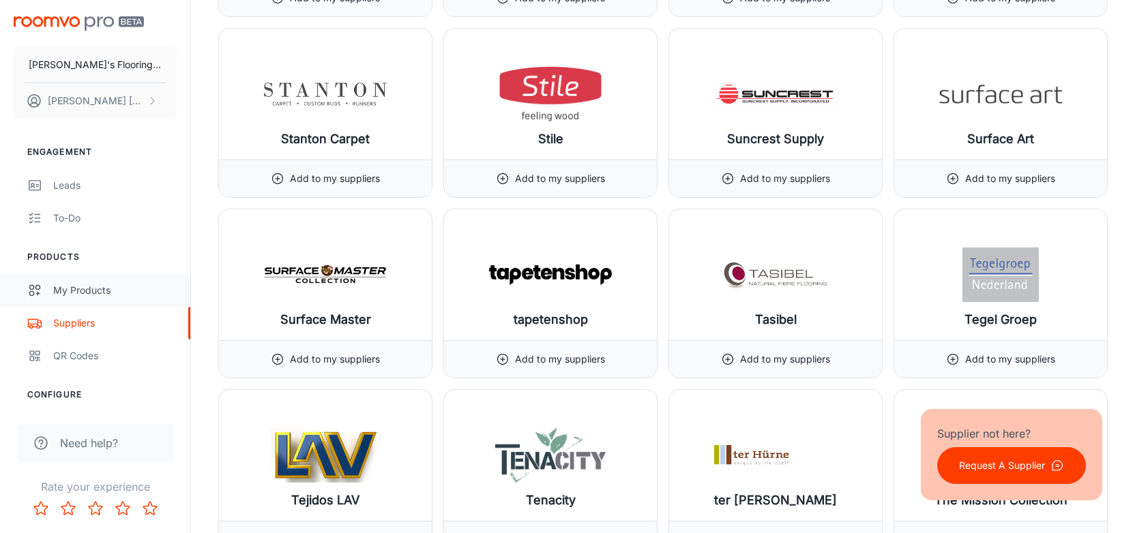
click at [95, 286] on div "My Products" at bounding box center [114, 290] width 123 height 15
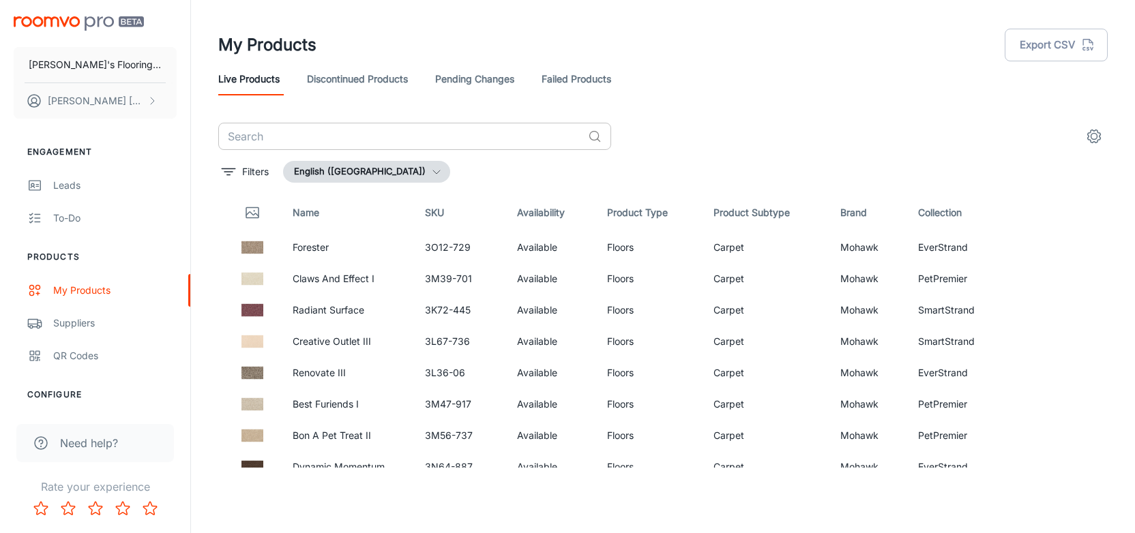
click at [350, 135] on input "text" at bounding box center [400, 136] width 364 height 27
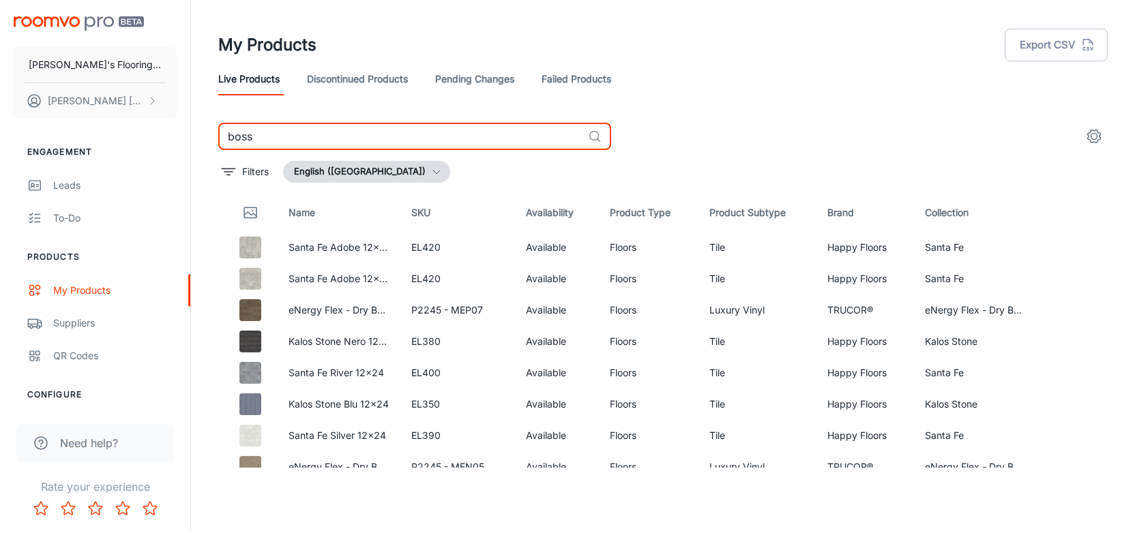
type input "boss"
click at [514, 82] on link "Pending Changes" at bounding box center [474, 79] width 79 height 33
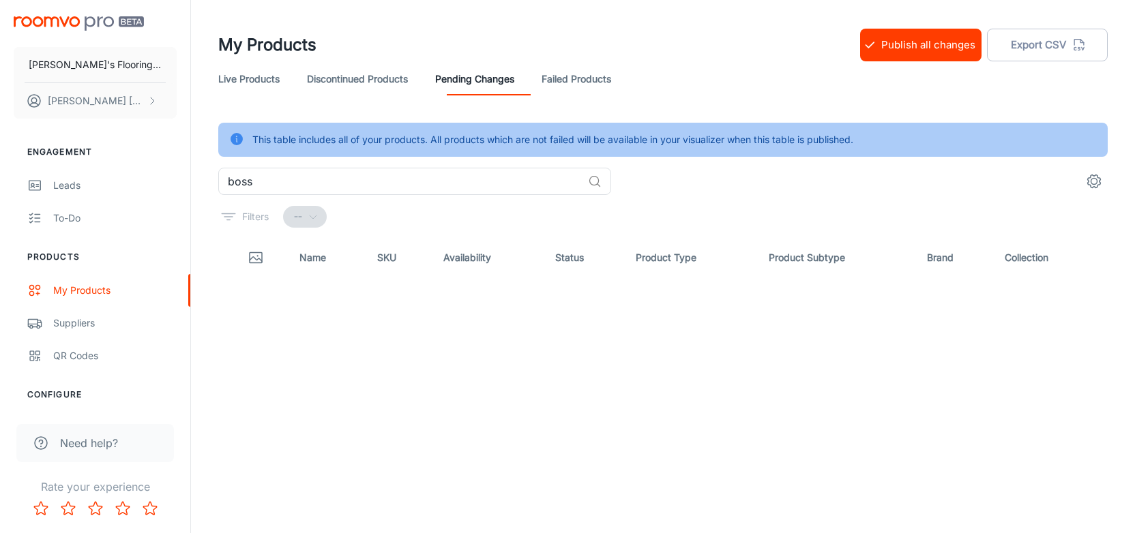
click at [370, 74] on link "Discontinued Products" at bounding box center [357, 79] width 101 height 33
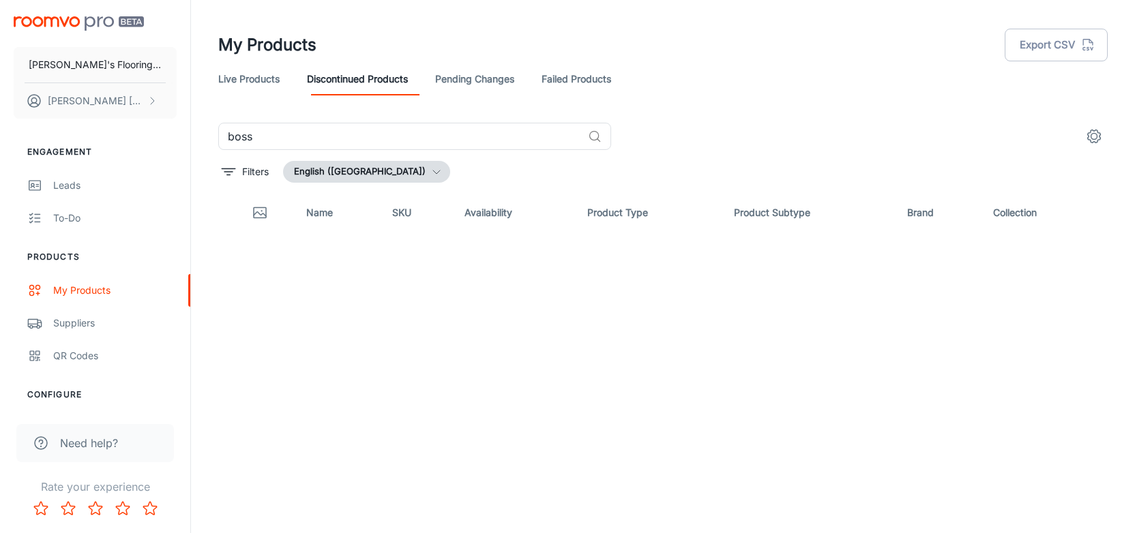
click at [240, 76] on link "Live Products" at bounding box center [248, 79] width 61 height 33
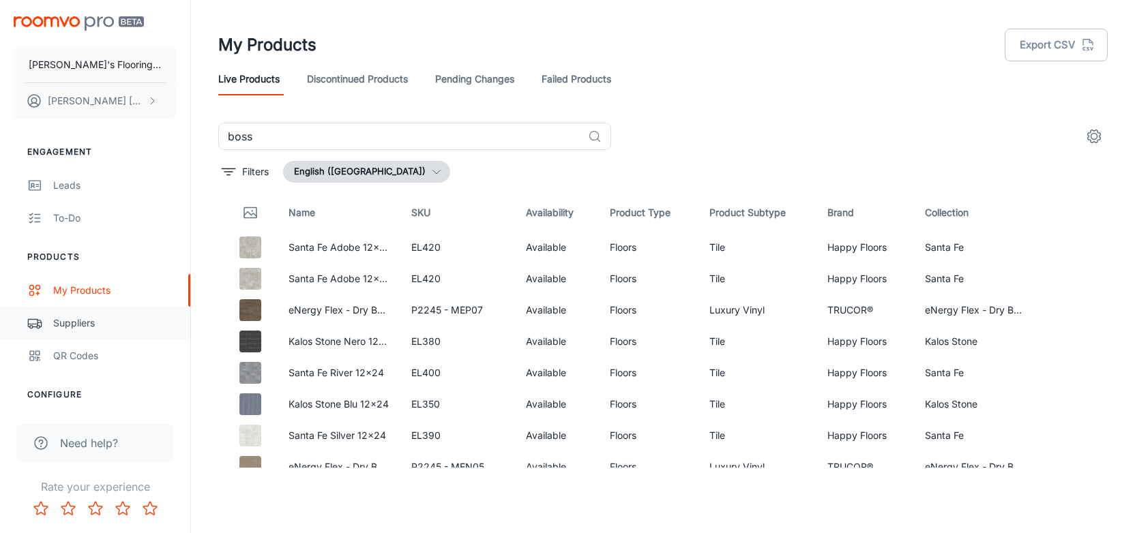
click at [54, 321] on div "Suppliers" at bounding box center [114, 323] width 123 height 15
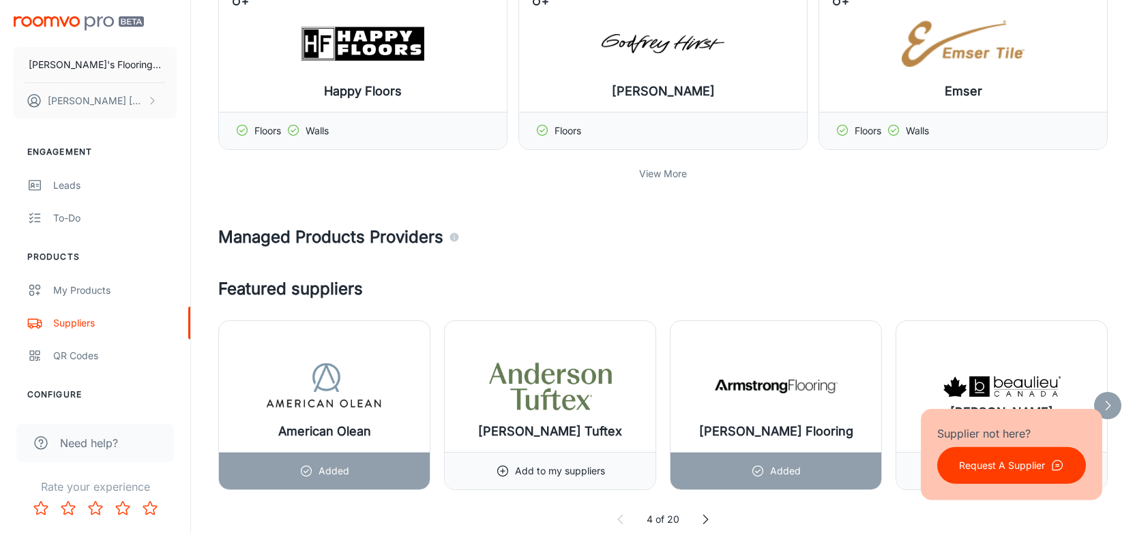
scroll to position [567, 0]
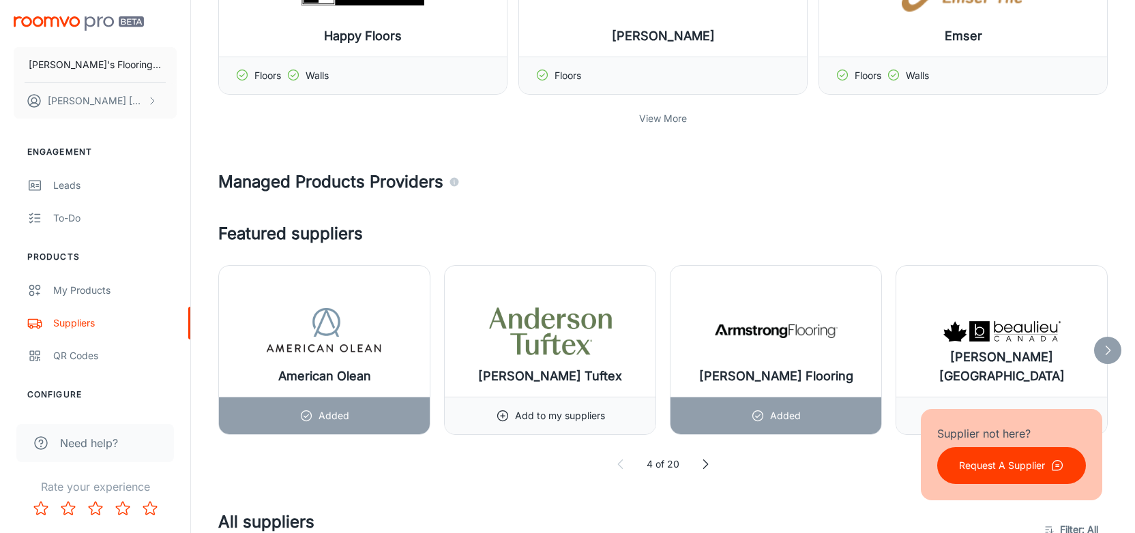
click at [659, 124] on p "View More" at bounding box center [663, 118] width 48 height 15
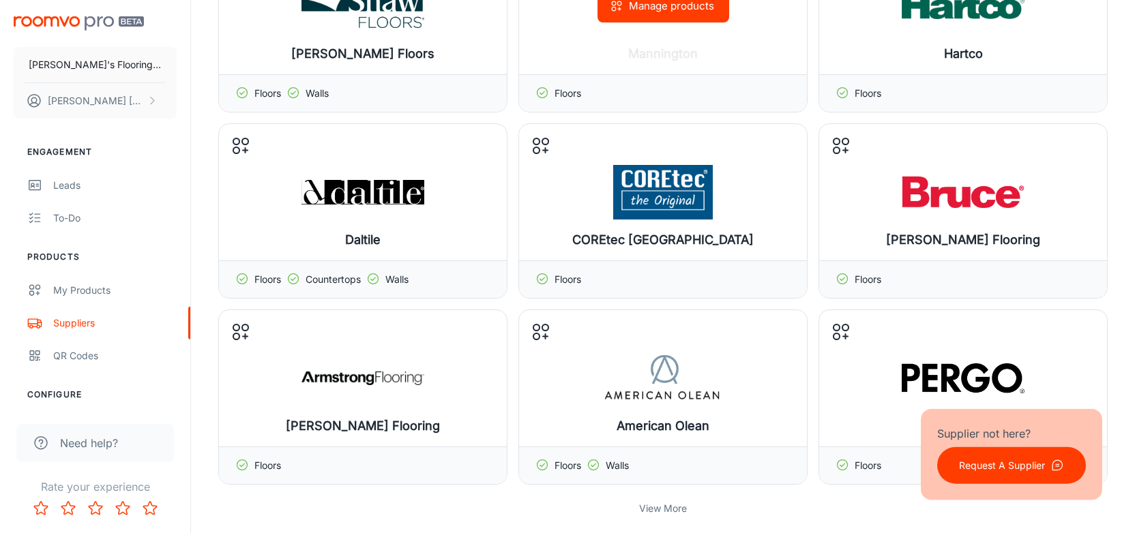
scroll to position [993, 0]
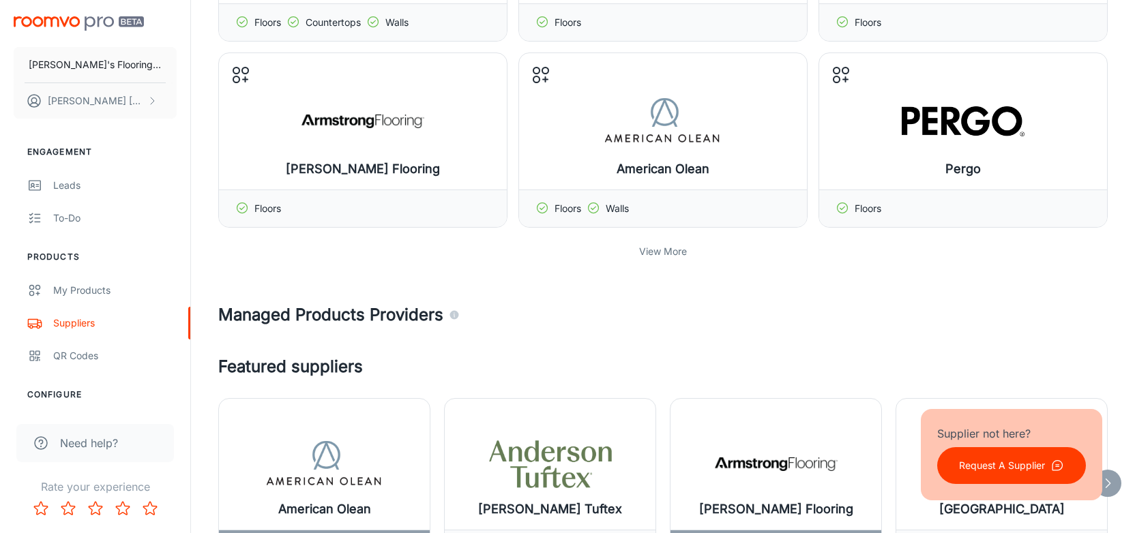
click at [663, 246] on p "View More" at bounding box center [663, 251] width 48 height 15
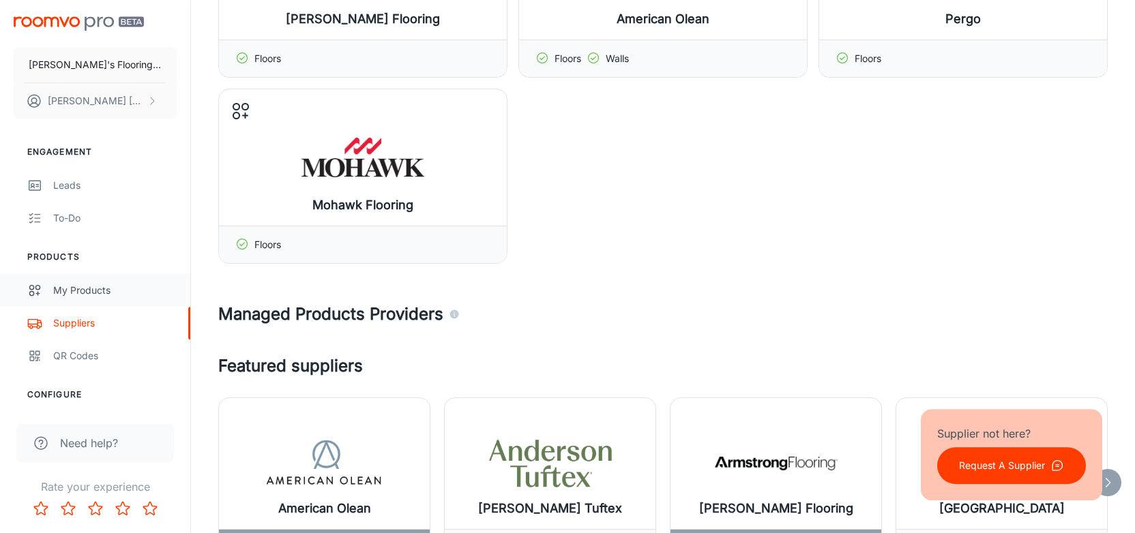
scroll to position [1135, 0]
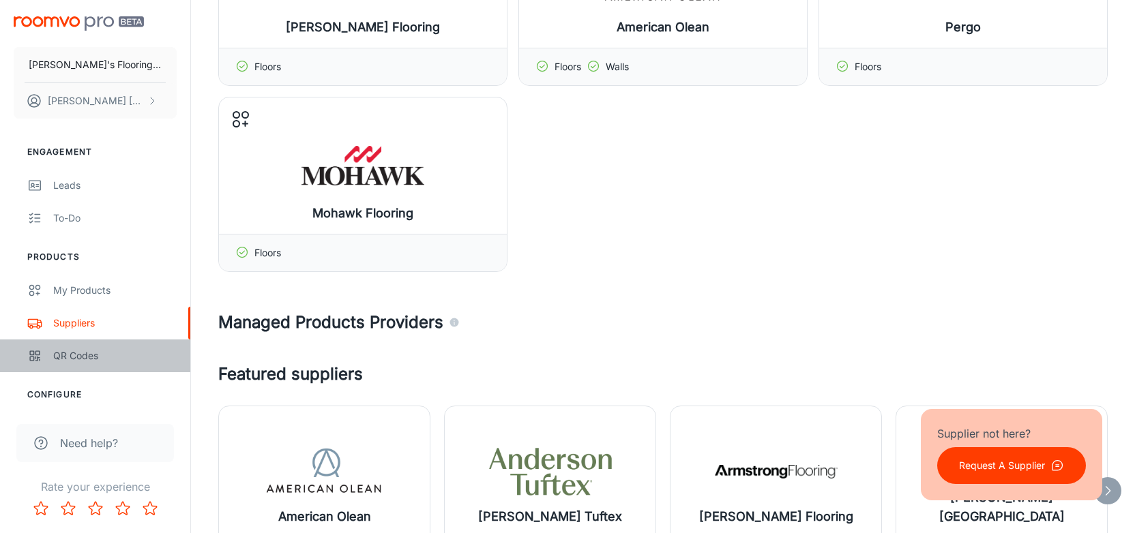
click at [78, 358] on div "QR Codes" at bounding box center [114, 355] width 123 height 15
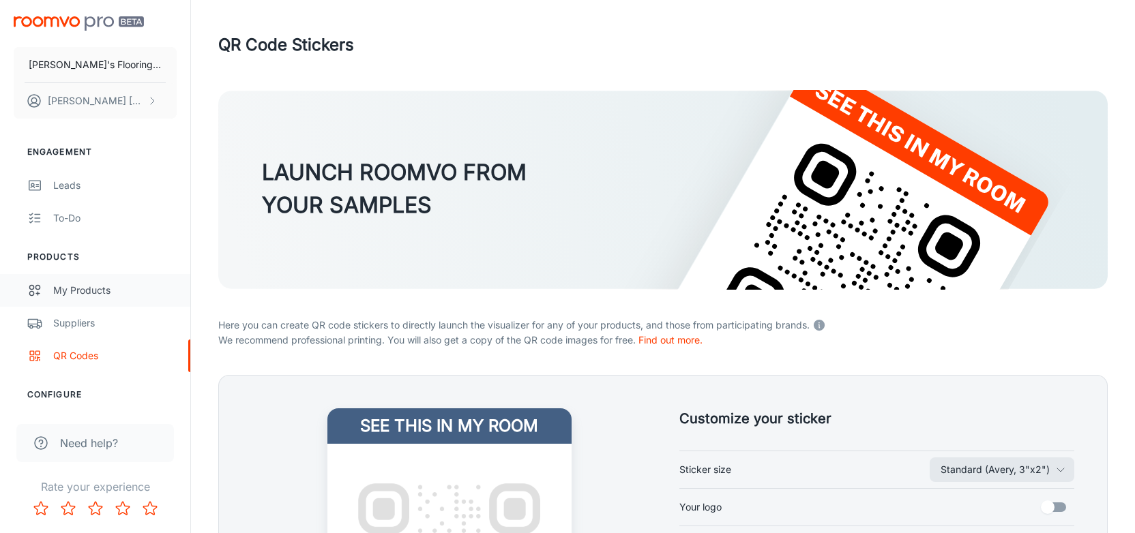
click at [63, 286] on div "My Products" at bounding box center [114, 290] width 123 height 15
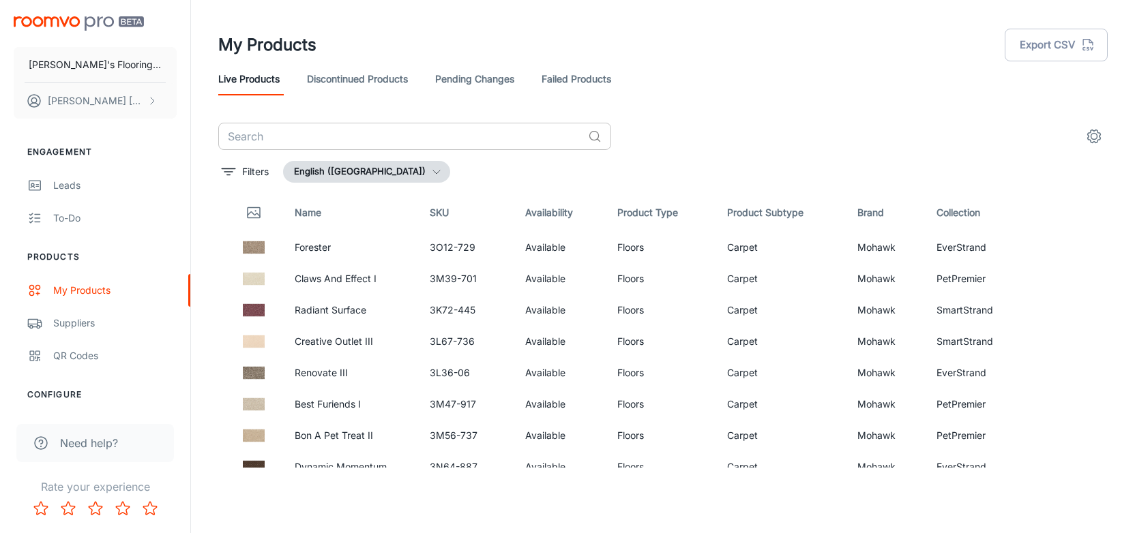
click at [264, 144] on input "text" at bounding box center [400, 136] width 364 height 27
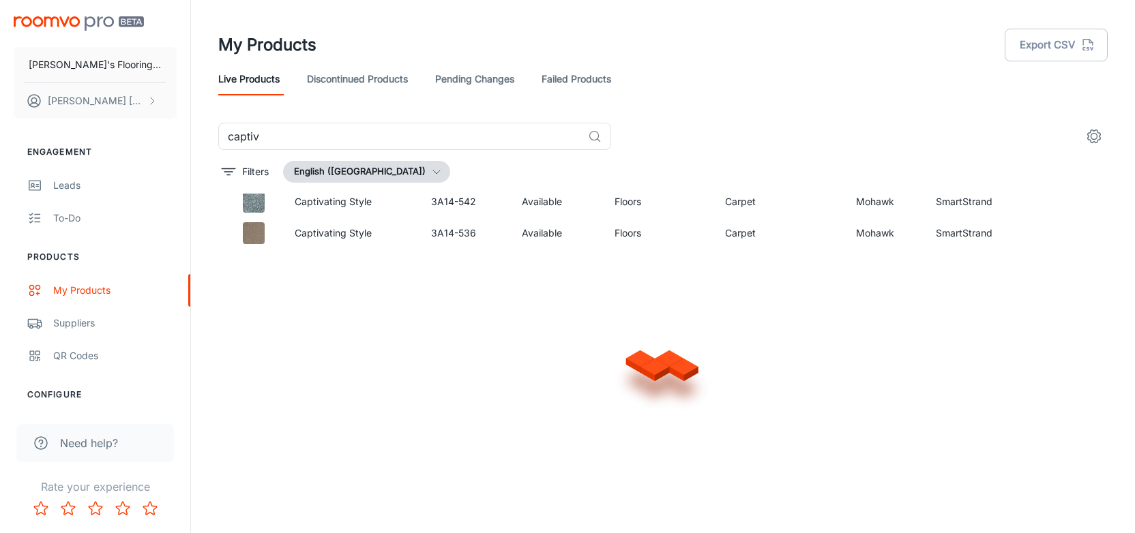
scroll to position [994, 0]
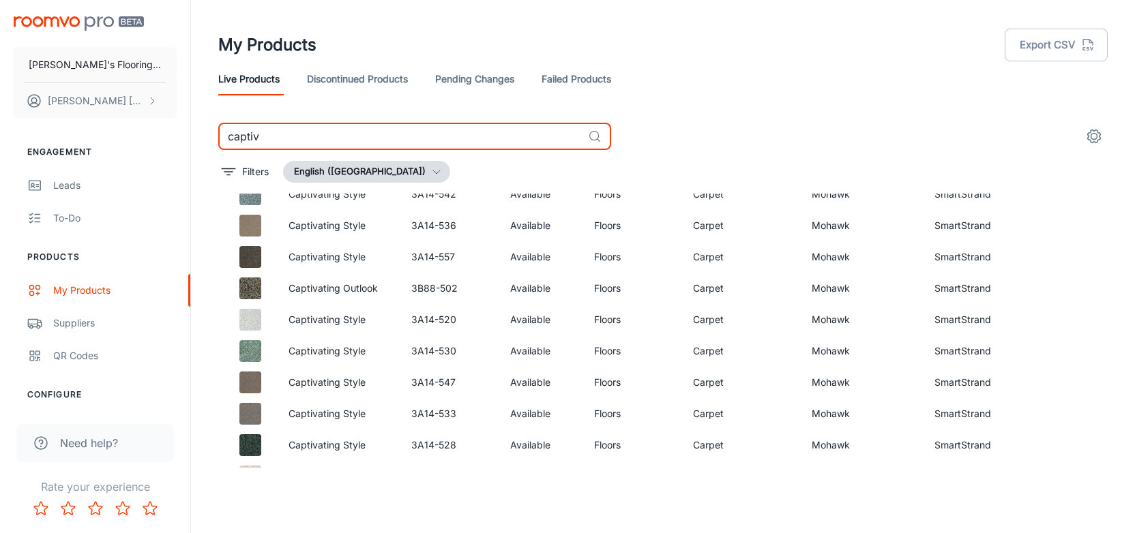
drag, startPoint x: 274, startPoint y: 130, endPoint x: 183, endPoint y: 136, distance: 91.0
click at [218, 136] on input "captiv" at bounding box center [400, 136] width 364 height 27
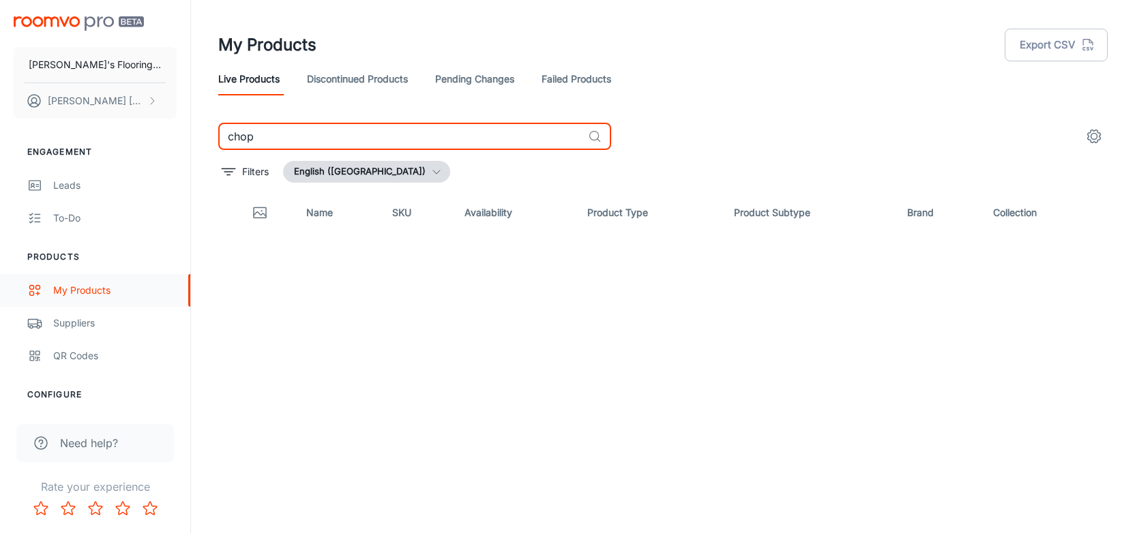
type input "chop"
click at [75, 290] on div "My Products" at bounding box center [114, 290] width 123 height 15
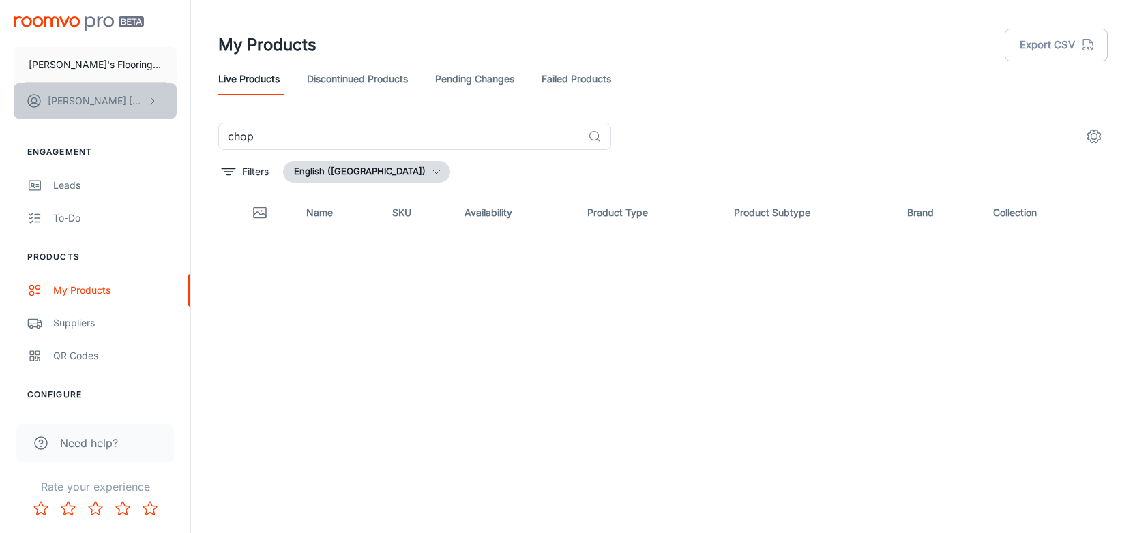
click at [128, 98] on button "[PERSON_NAME]" at bounding box center [95, 100] width 163 height 35
click at [685, 334] on div at bounding box center [567, 266] width 1135 height 533
click at [611, 89] on link "Failed Products" at bounding box center [576, 79] width 70 height 33
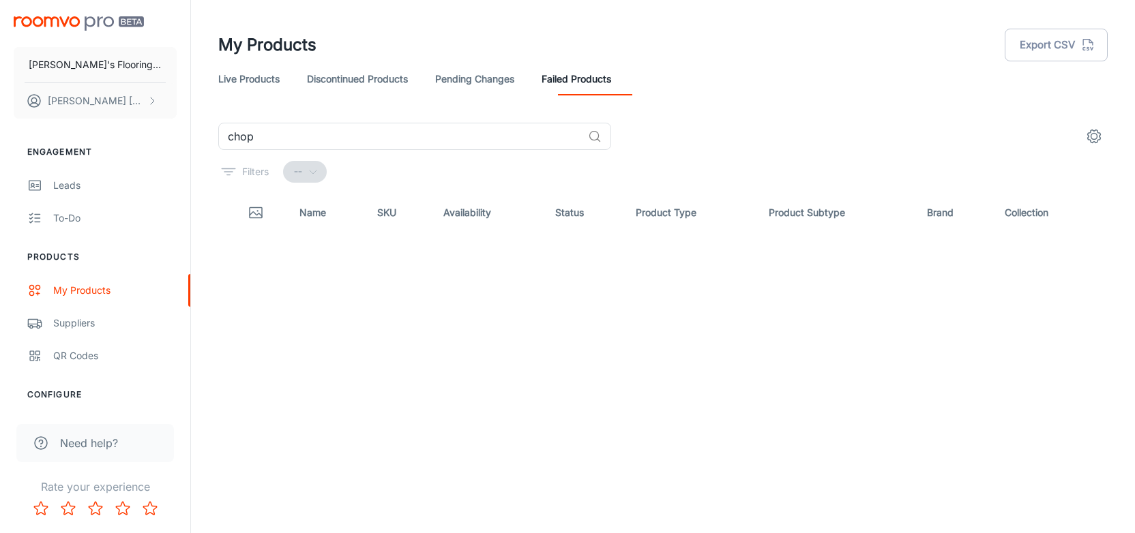
click at [471, 79] on link "Pending Changes" at bounding box center [474, 79] width 79 height 33
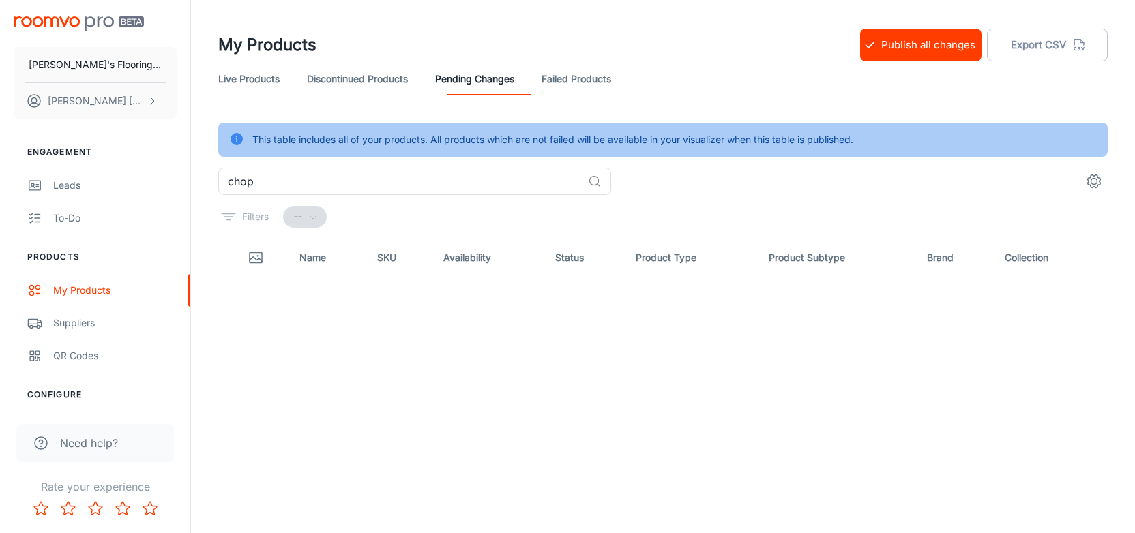
click at [376, 84] on link "Discontinued Products" at bounding box center [357, 79] width 101 height 33
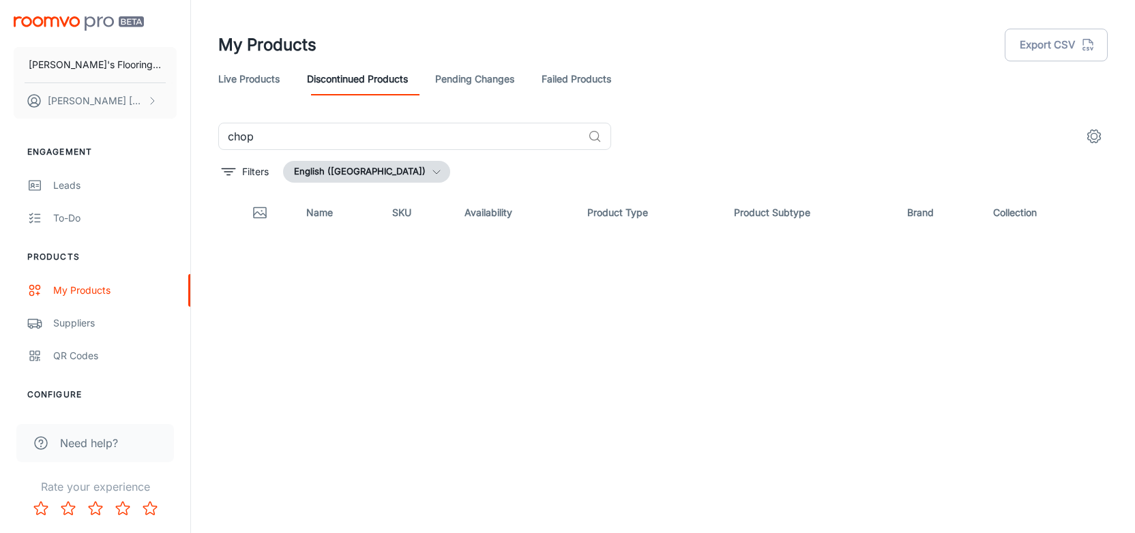
click at [228, 76] on link "Live Products" at bounding box center [248, 79] width 61 height 33
